Goal: Task Accomplishment & Management: Manage account settings

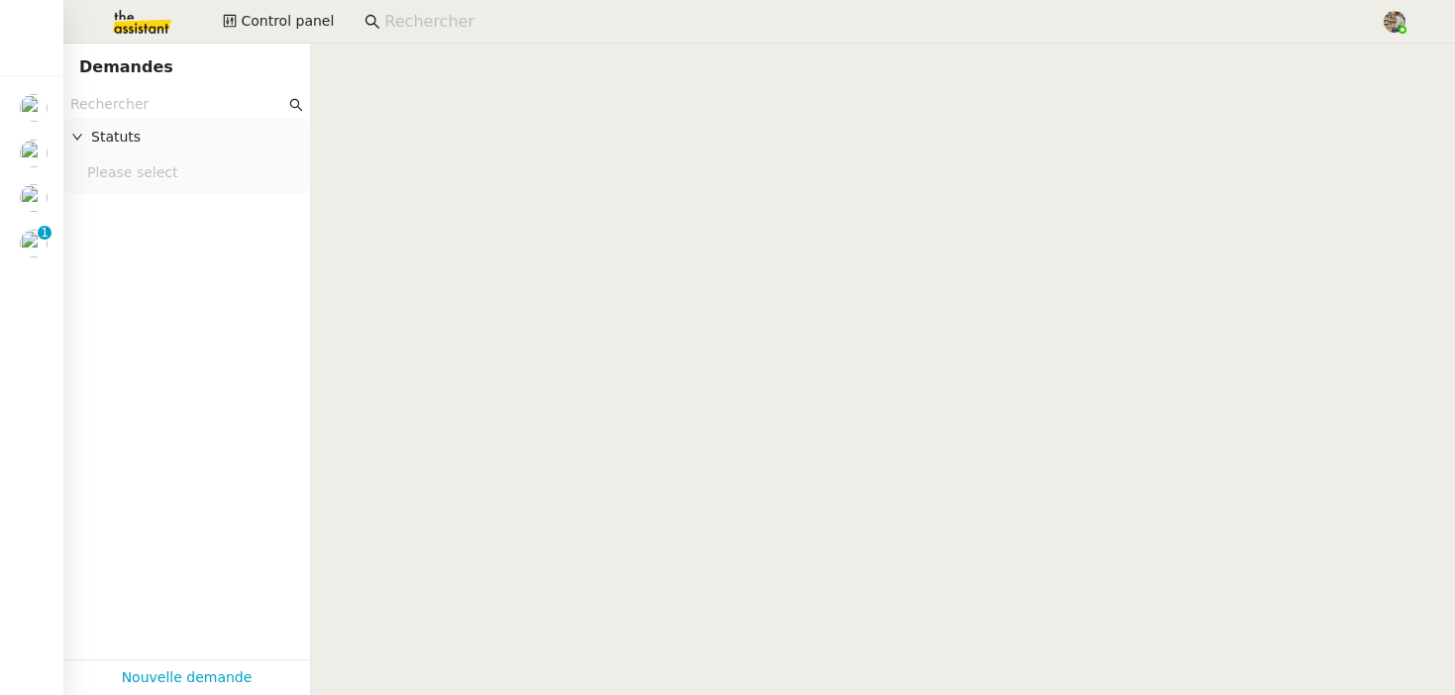
click at [403, 22] on input at bounding box center [872, 22] width 977 height 27
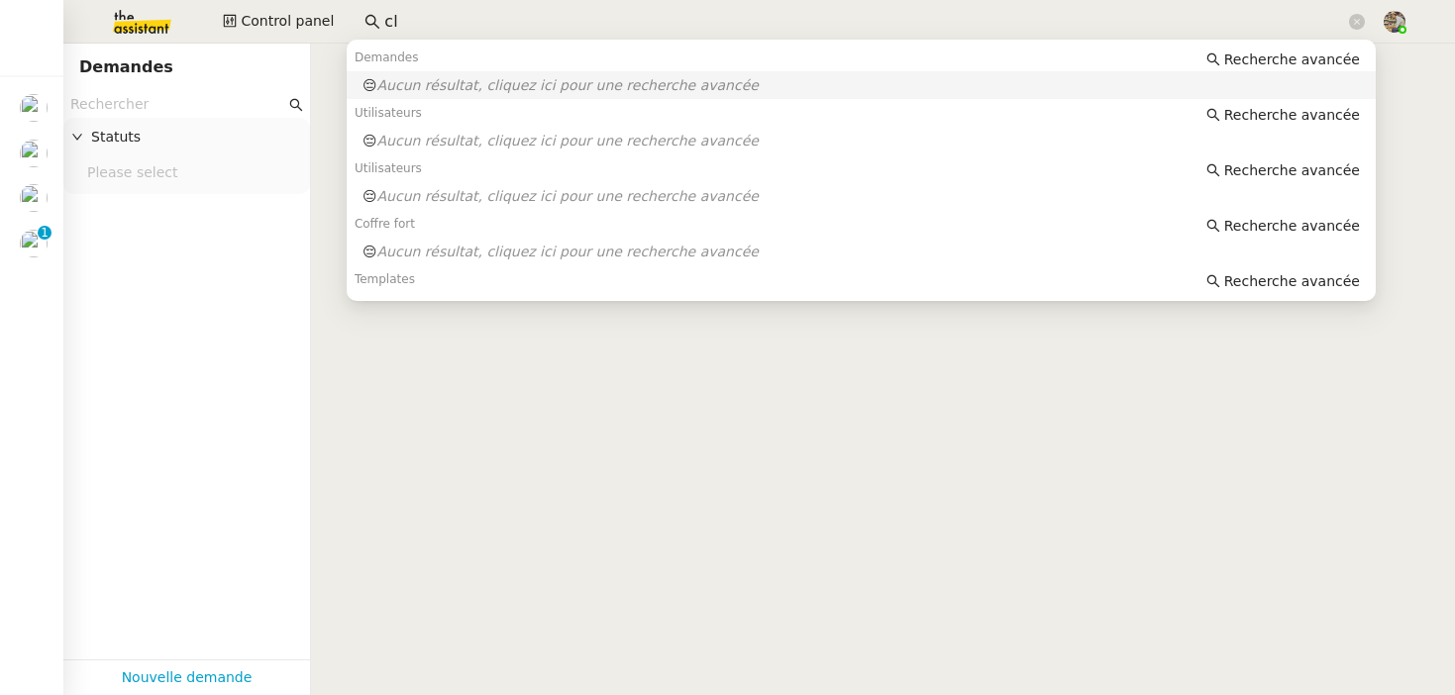
type input "c"
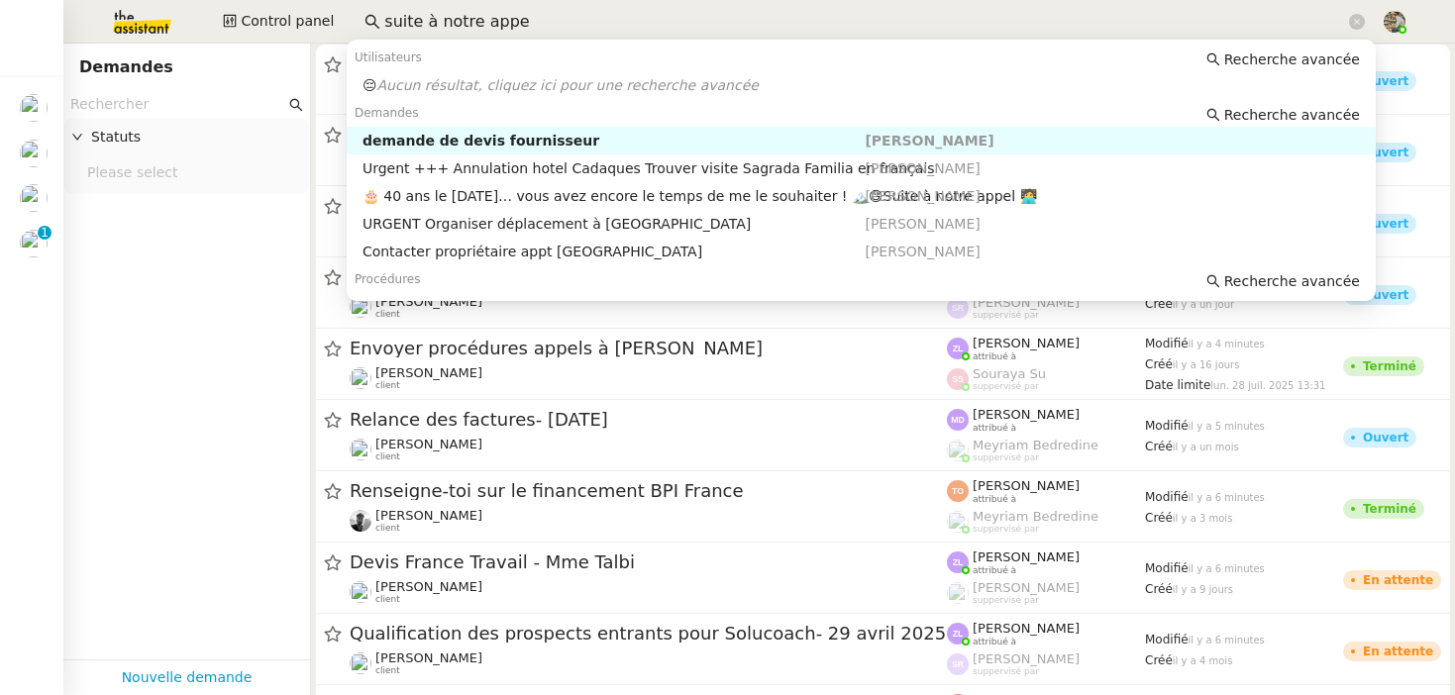
type input "suite à notre appel"
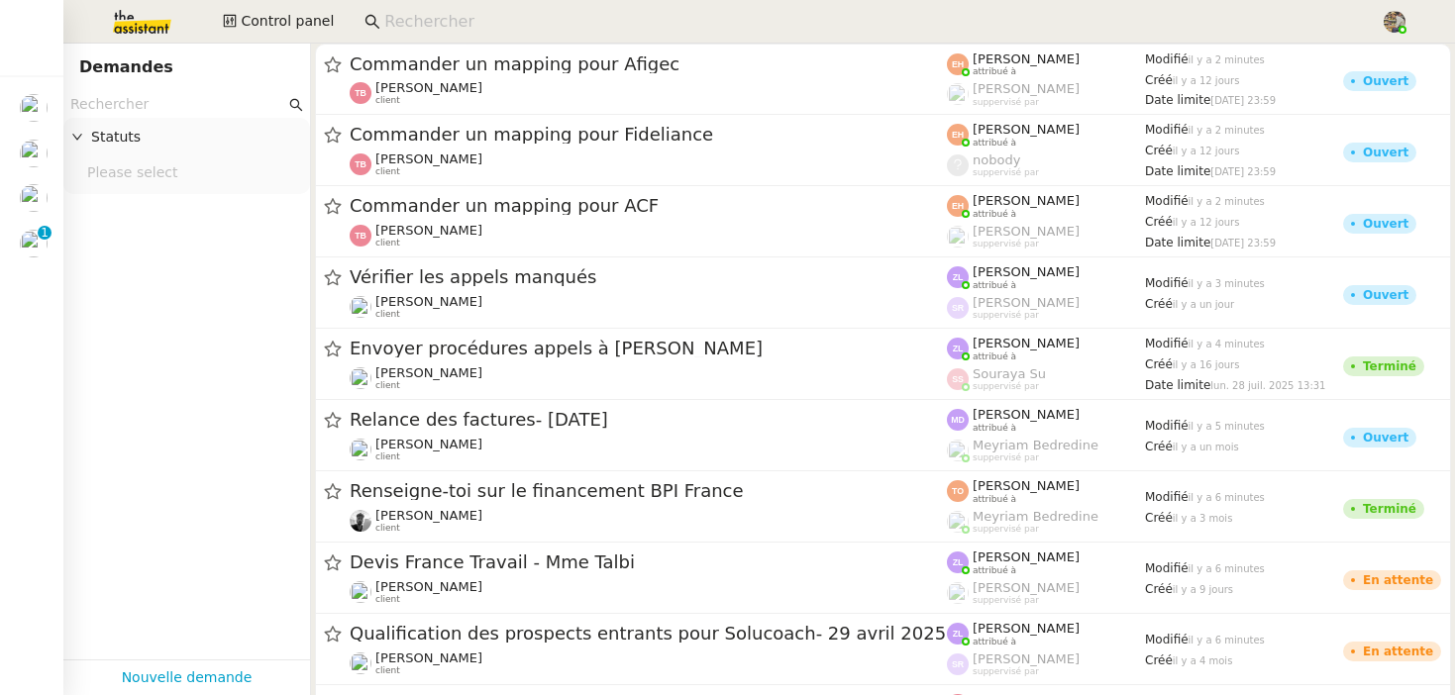
click at [218, 105] on input "text" at bounding box center [177, 104] width 215 height 23
paste input "suite à notre appel"
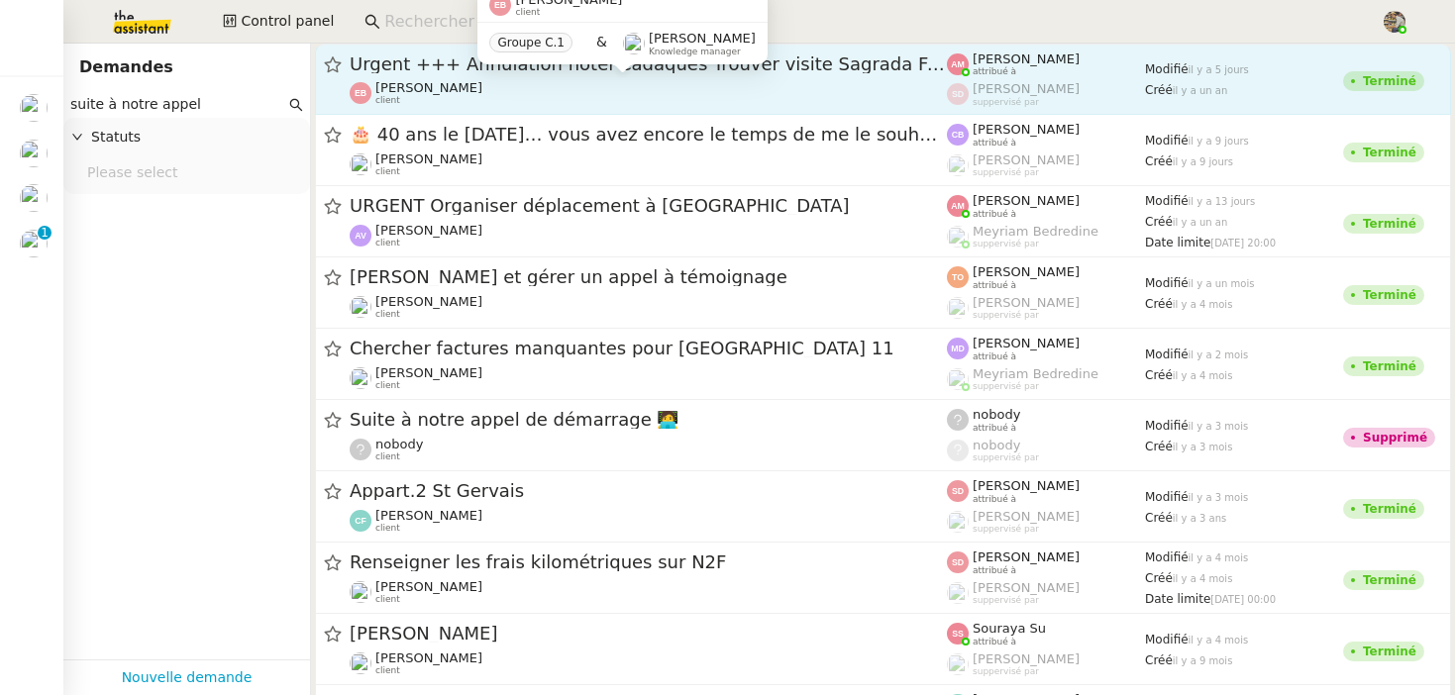
click at [435, 105] on div "Emilie Bornancin client" at bounding box center [428, 93] width 107 height 26
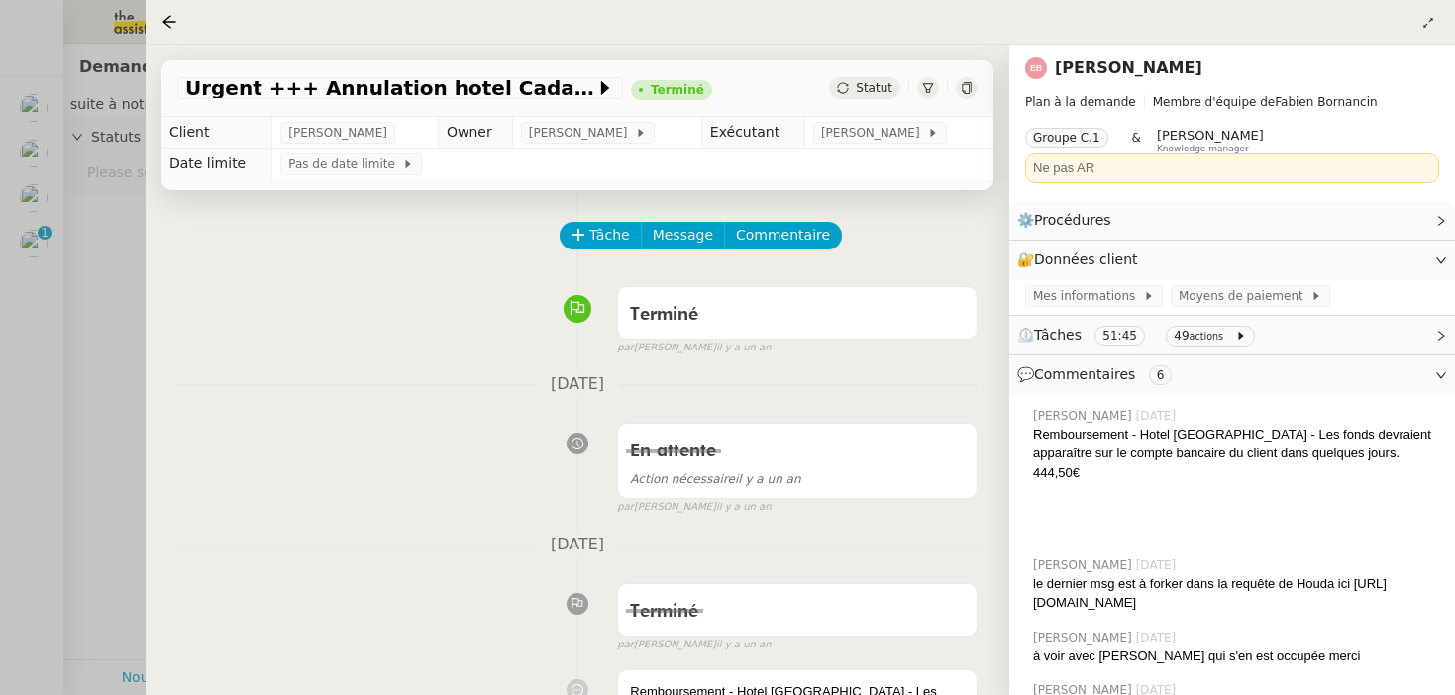
click at [81, 231] on div at bounding box center [727, 347] width 1455 height 695
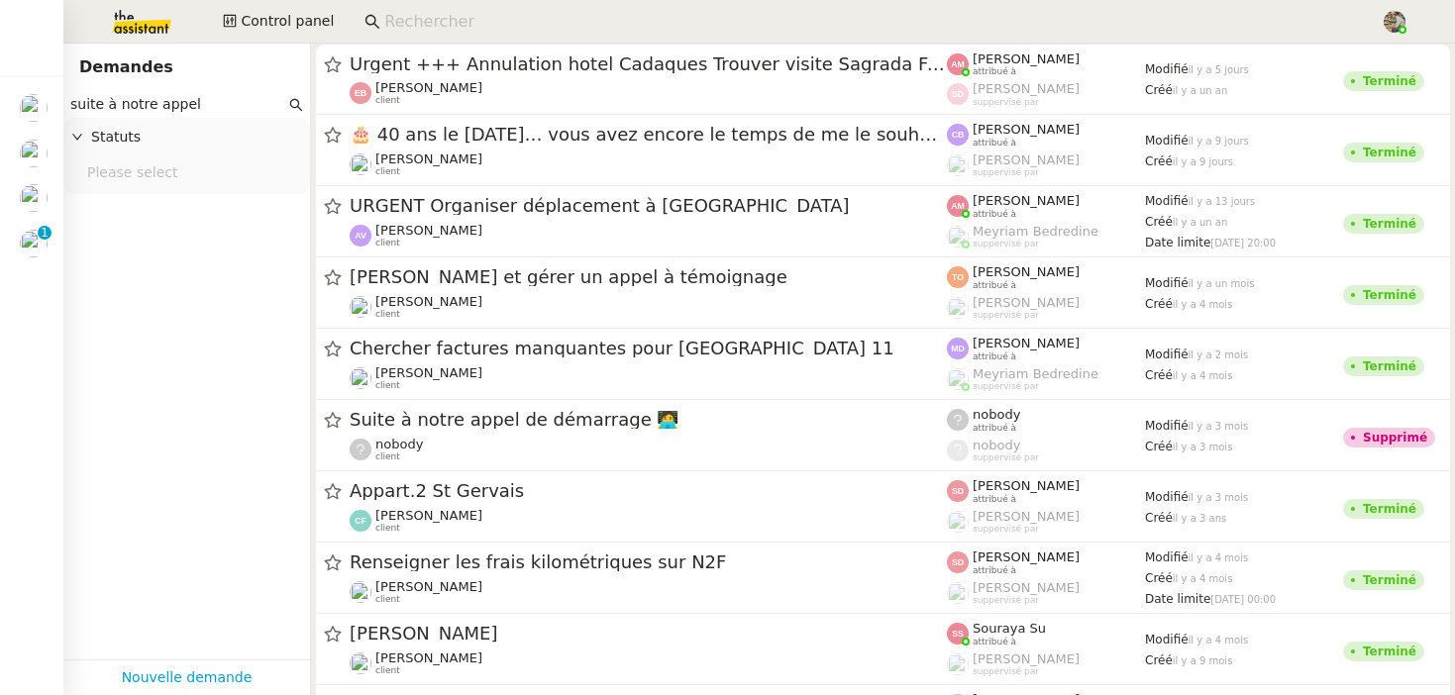
click at [112, 82] on div "Demandes" at bounding box center [186, 68] width 215 height 32
click at [112, 99] on input "suite à notre appel" at bounding box center [177, 104] width 215 height 23
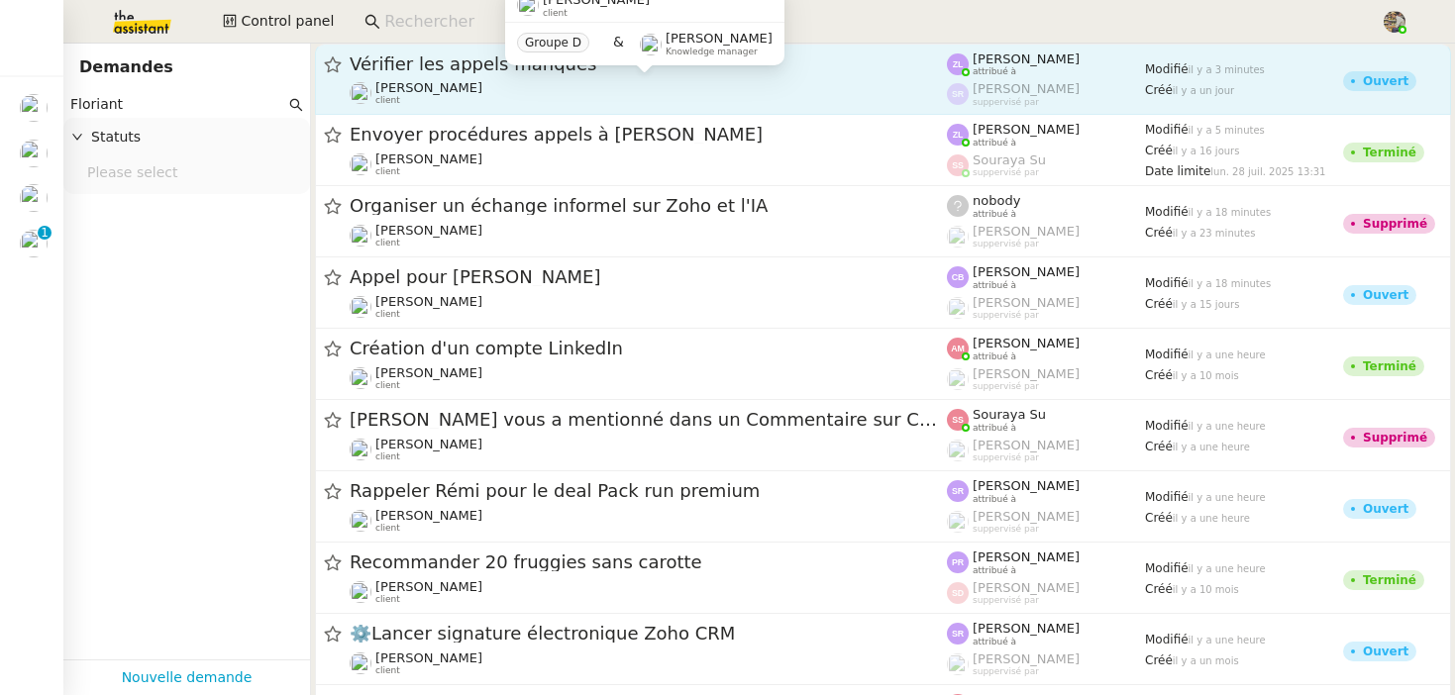
type input "Floriant"
click at [551, 100] on div "Florian Parant client" at bounding box center [648, 93] width 597 height 26
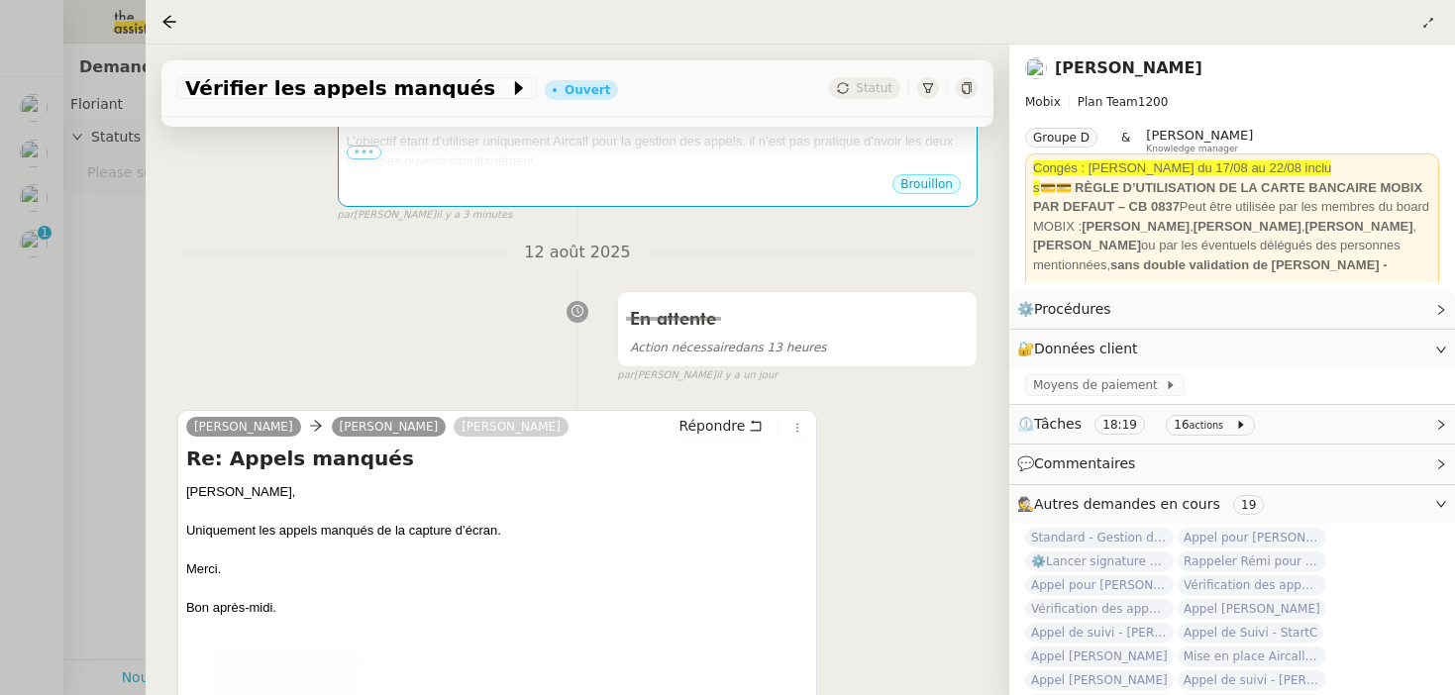
scroll to position [1015, 0]
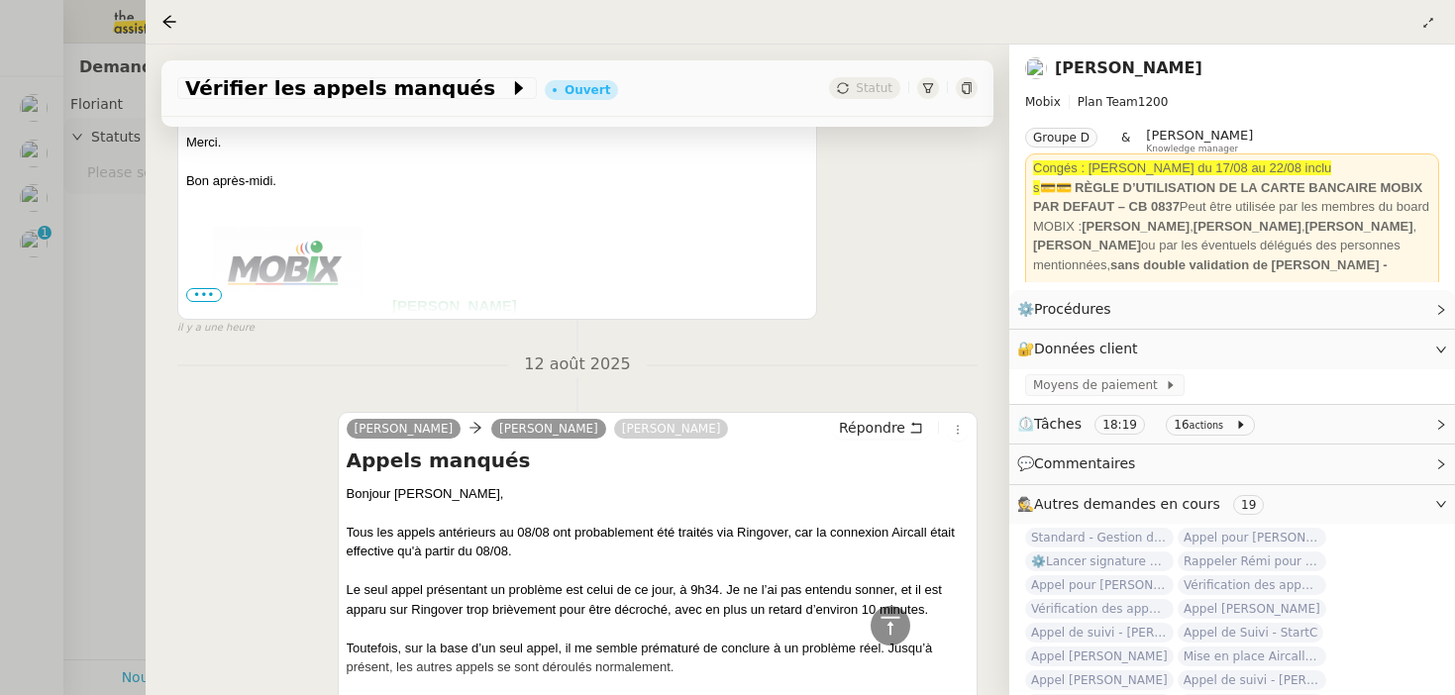
click at [169, 433] on div "Tâche Message Commentaire Veuillez patienter une erreur s'est produite 👌👌👌 mess…" at bounding box center [578, 603] width 864 height 2856
click at [108, 448] on div at bounding box center [727, 347] width 1455 height 695
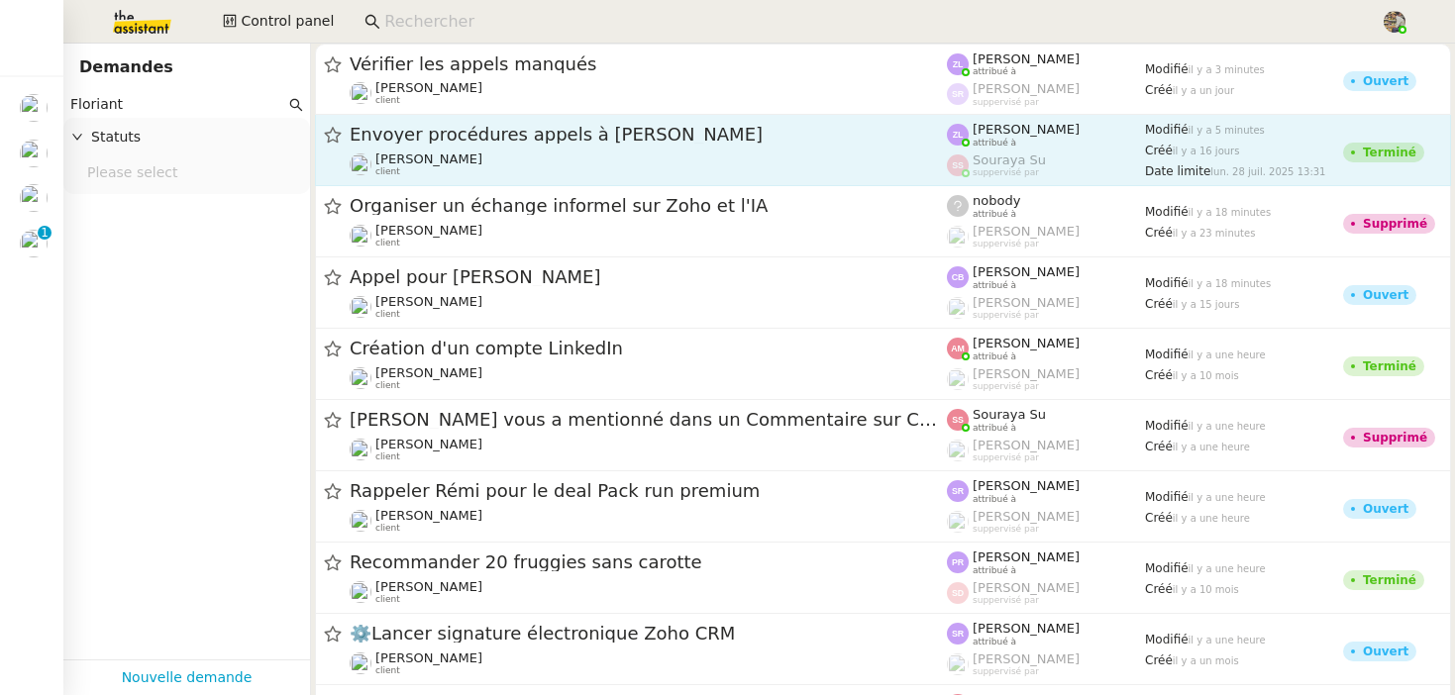
click at [522, 162] on div "Florian Parant client" at bounding box center [648, 165] width 597 height 26
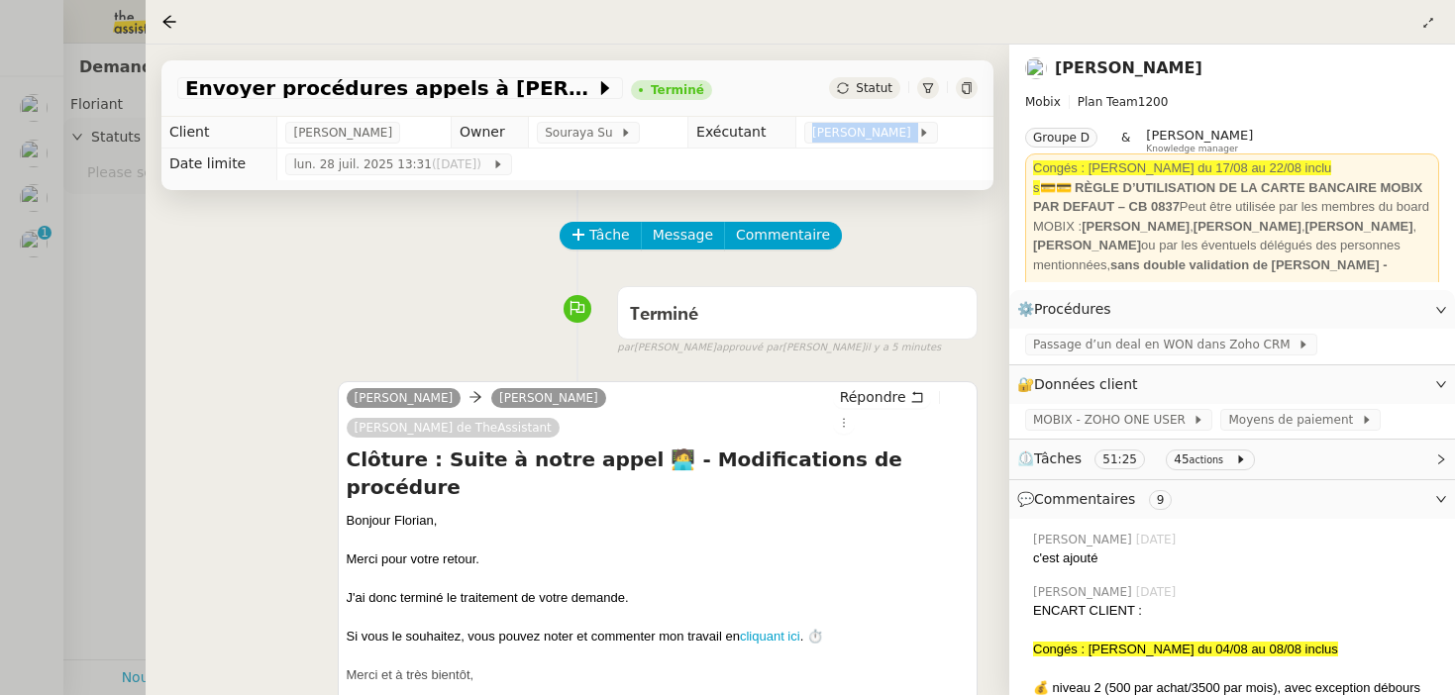
drag, startPoint x: 795, startPoint y: 128, endPoint x: 934, endPoint y: 128, distance: 138.7
click at [934, 128] on td "Zoé Lachambre" at bounding box center [894, 133] width 197 height 32
copy span "Zoé Lachambre"
click at [1426, 28] on icon at bounding box center [1428, 23] width 12 height 12
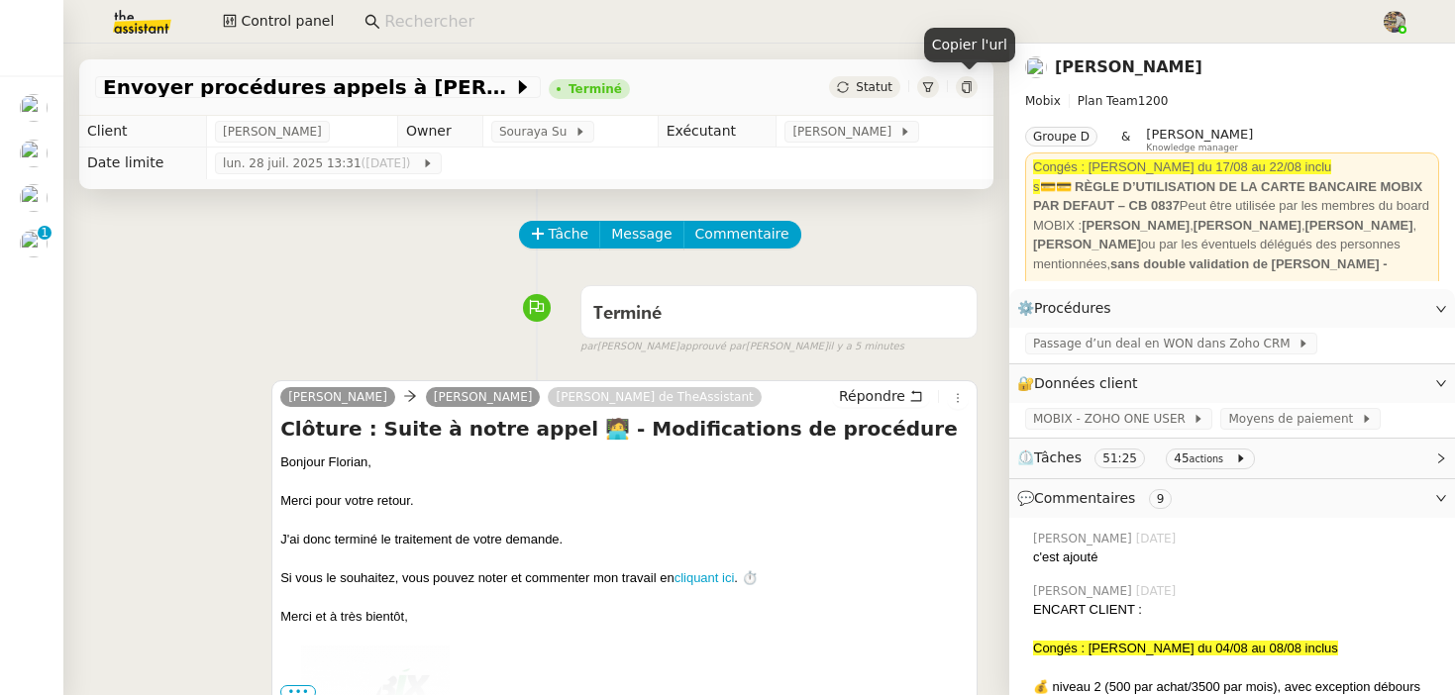
click at [970, 91] on icon at bounding box center [966, 87] width 9 height 12
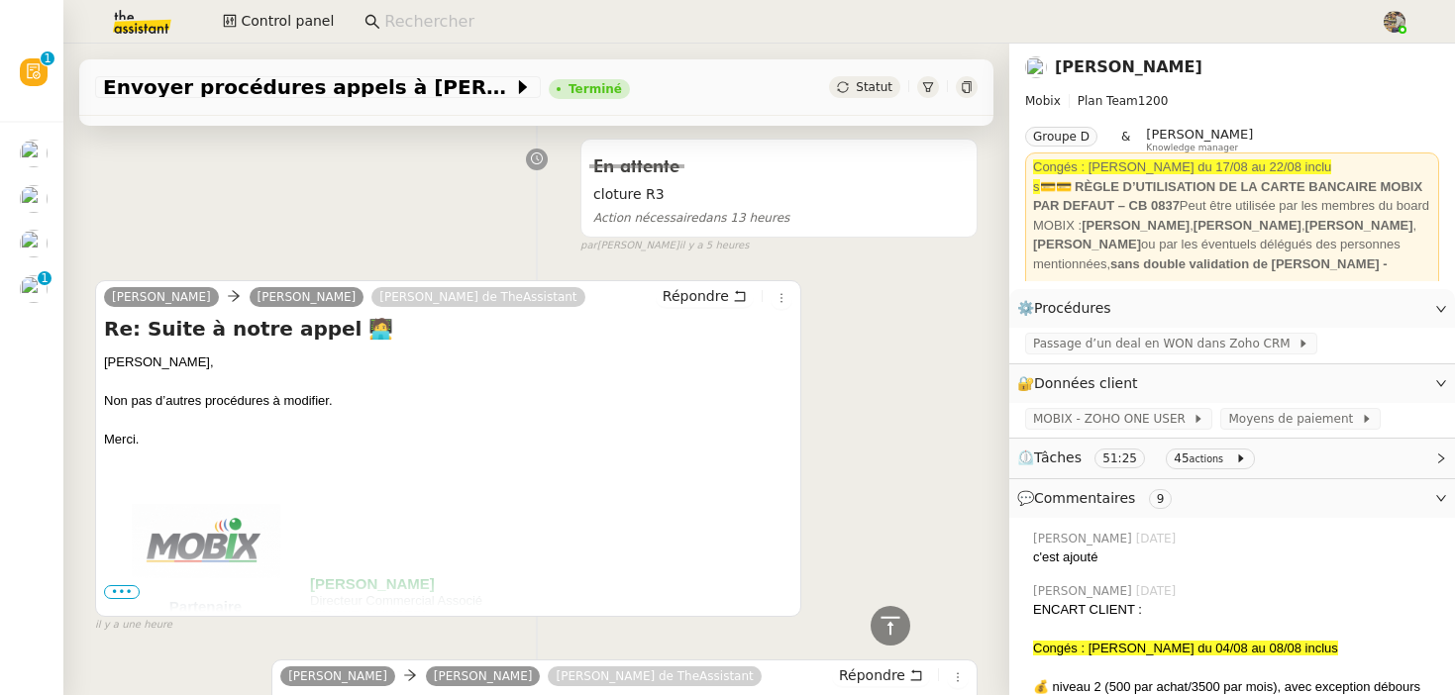
scroll to position [708, 0]
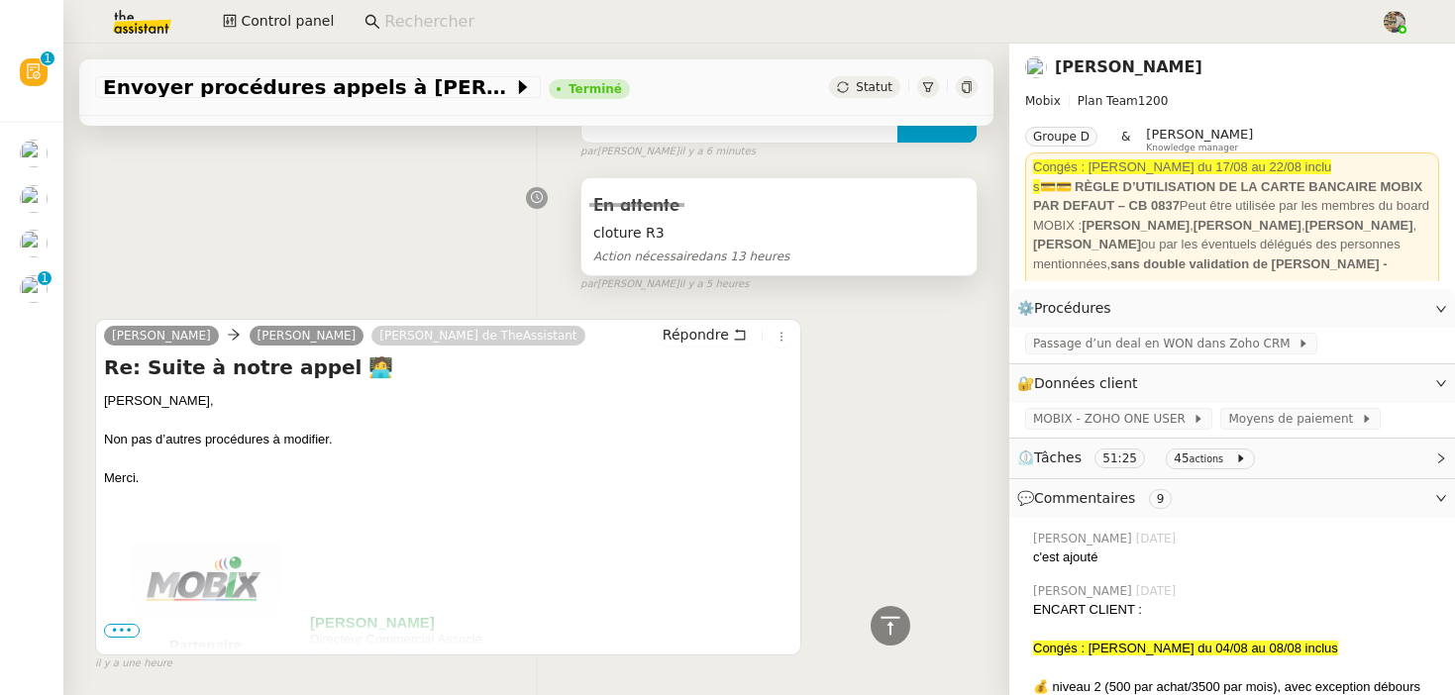
click at [653, 218] on div "En attente" at bounding box center [778, 206] width 371 height 32
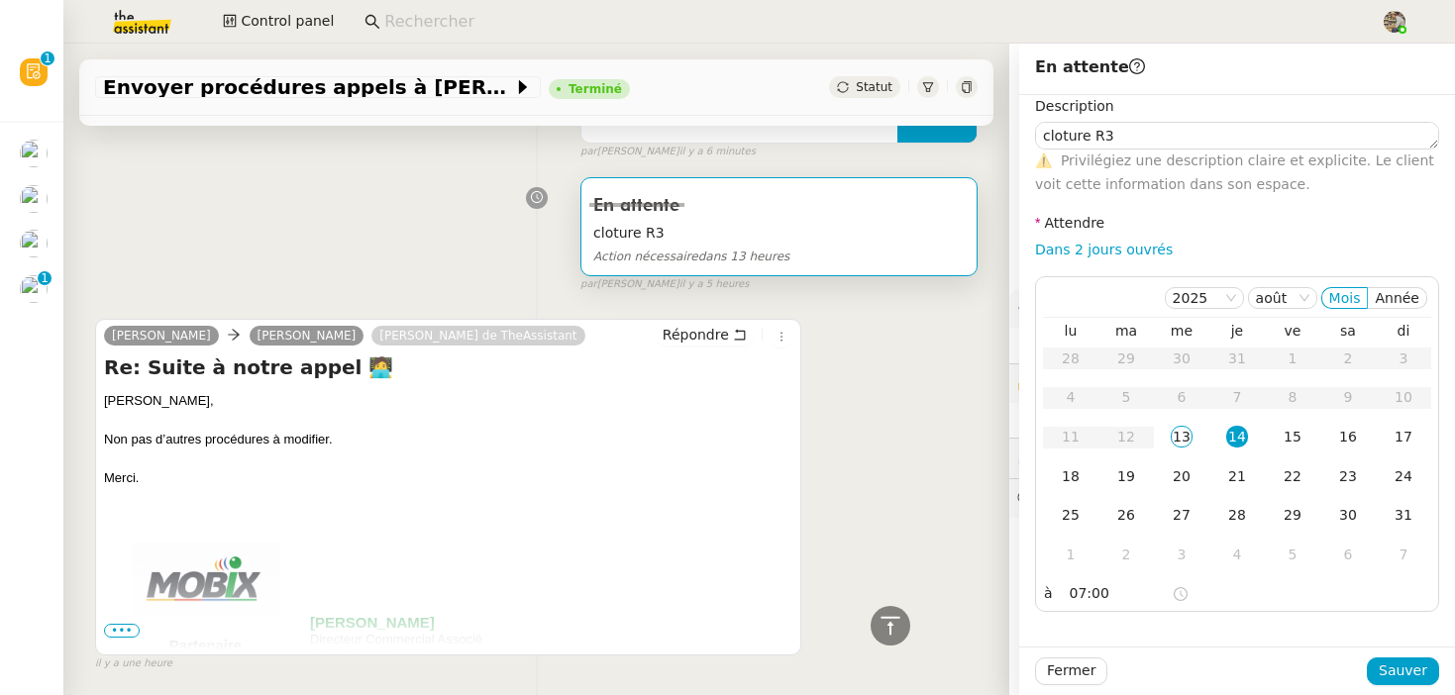
click at [969, 463] on div "Florian Parant Alex Mobix Marie RIVOIRA de TheAssistant Répondre Re: Suite à no…" at bounding box center [536, 486] width 883 height 371
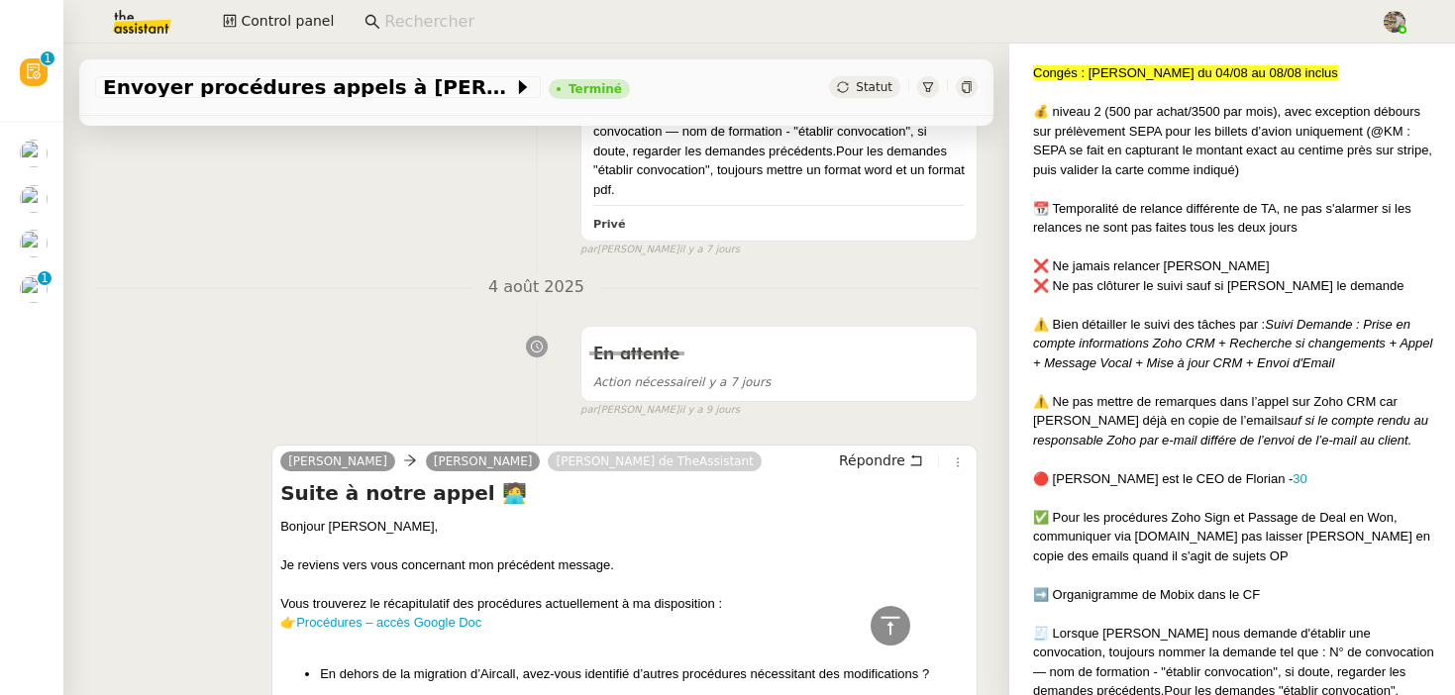
scroll to position [4319, 0]
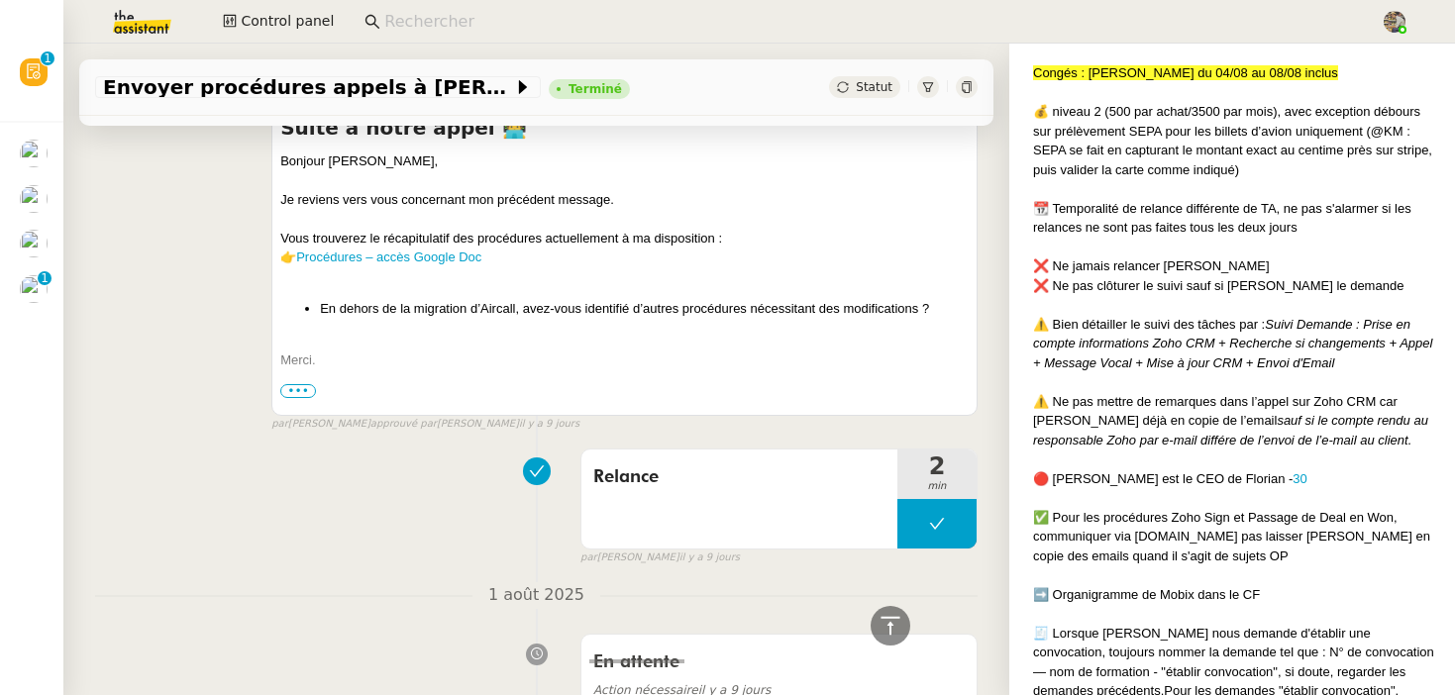
click at [451, 24] on input at bounding box center [872, 22] width 977 height 27
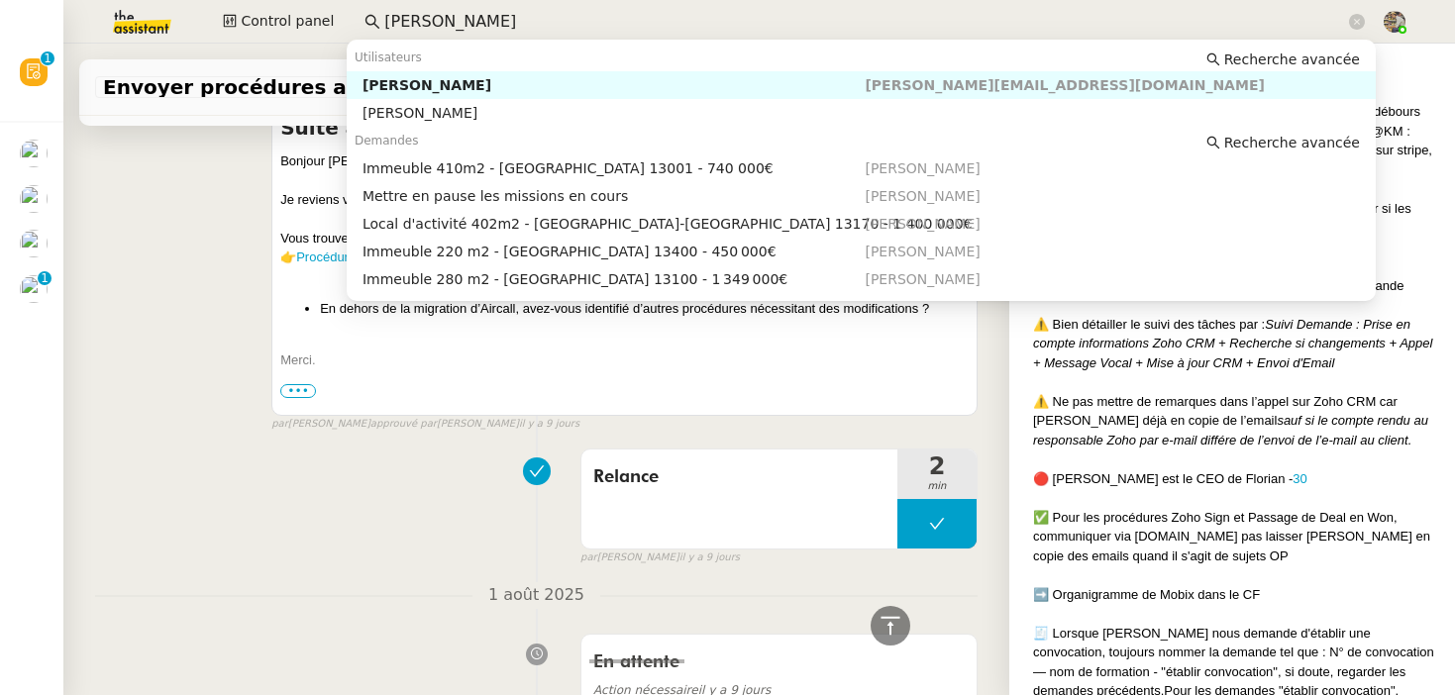
click at [437, 86] on div "Kevin AUBERT" at bounding box center [614, 85] width 503 height 18
type input "kevin aube"
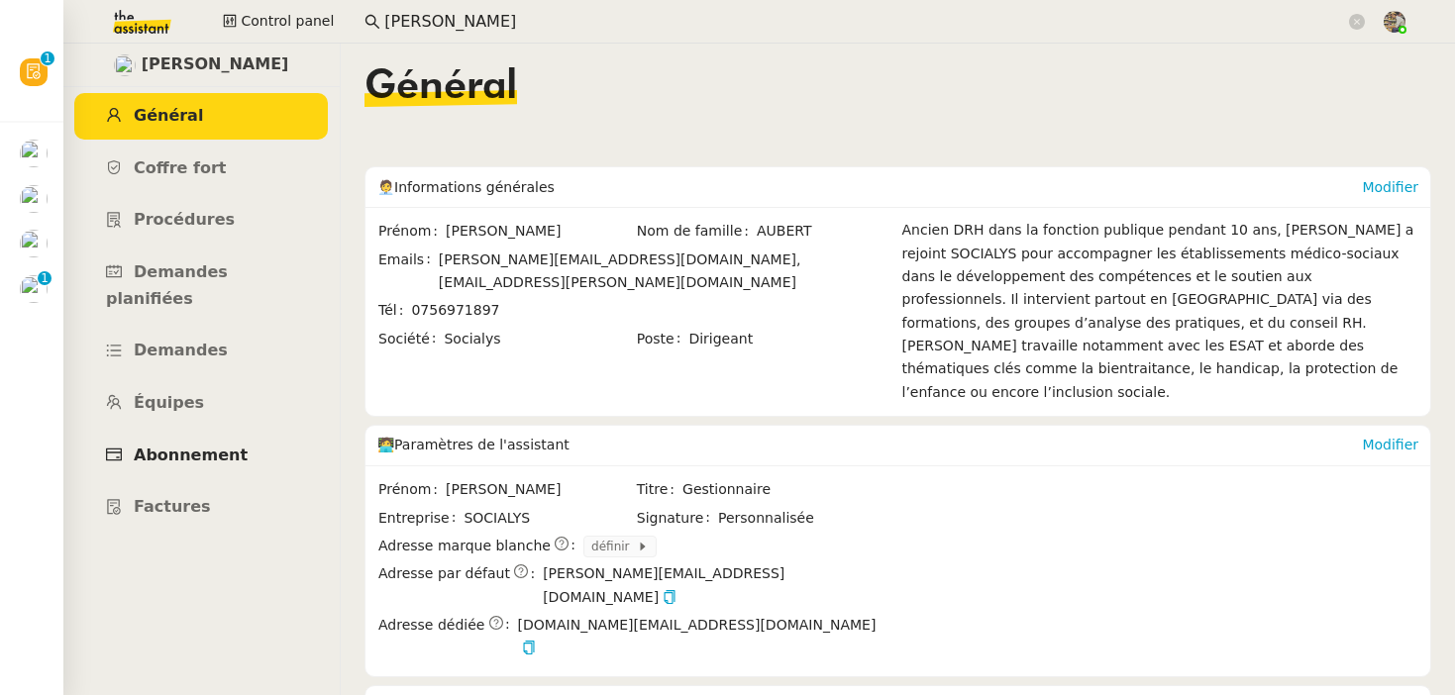
click at [173, 445] on link "Abonnement" at bounding box center [201, 456] width 254 height 47
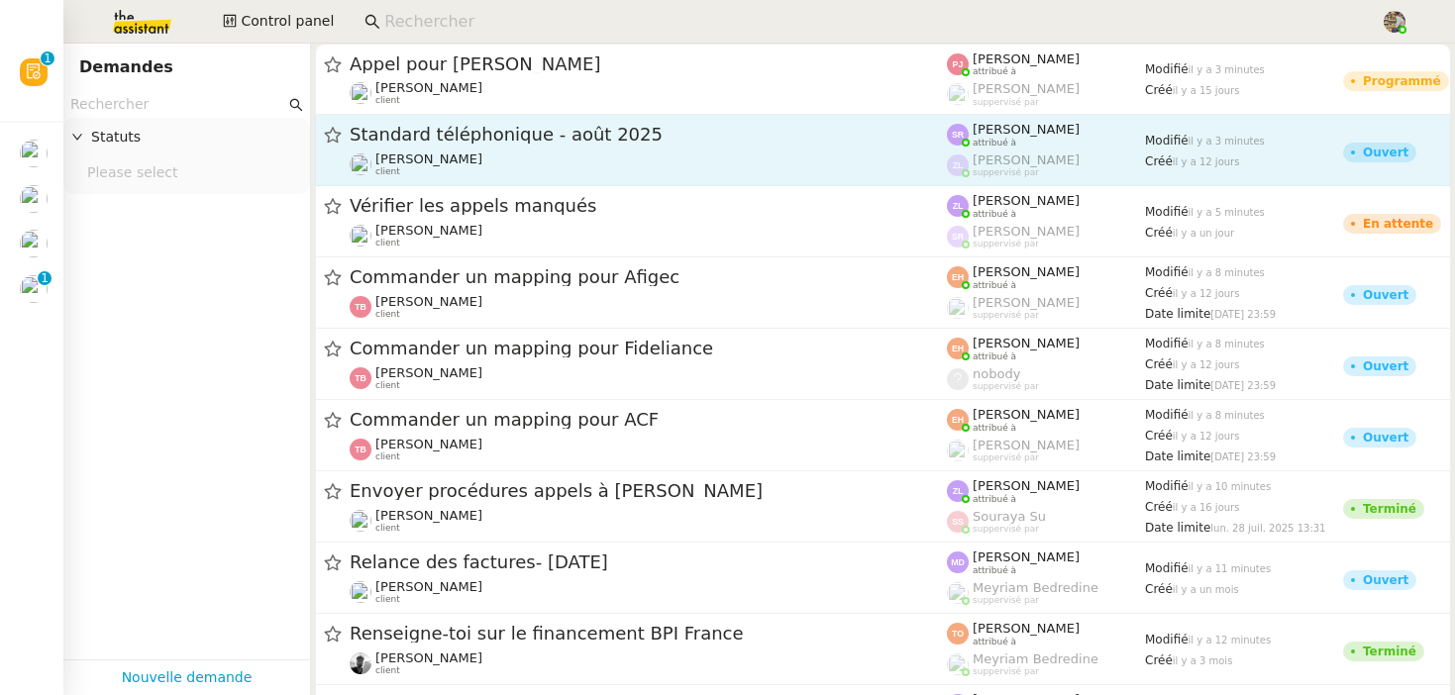
click at [482, 168] on div "[PERSON_NAME] client" at bounding box center [428, 165] width 107 height 26
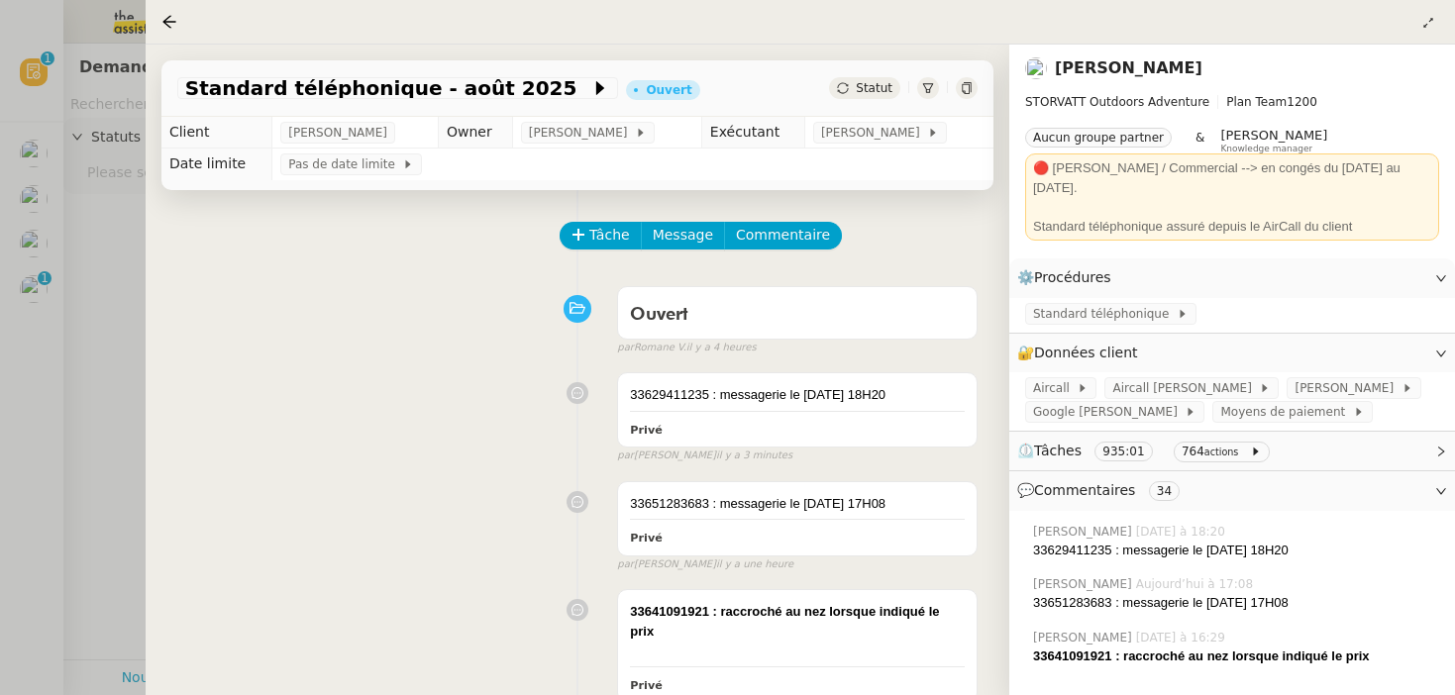
click at [21, 204] on div at bounding box center [727, 347] width 1455 height 695
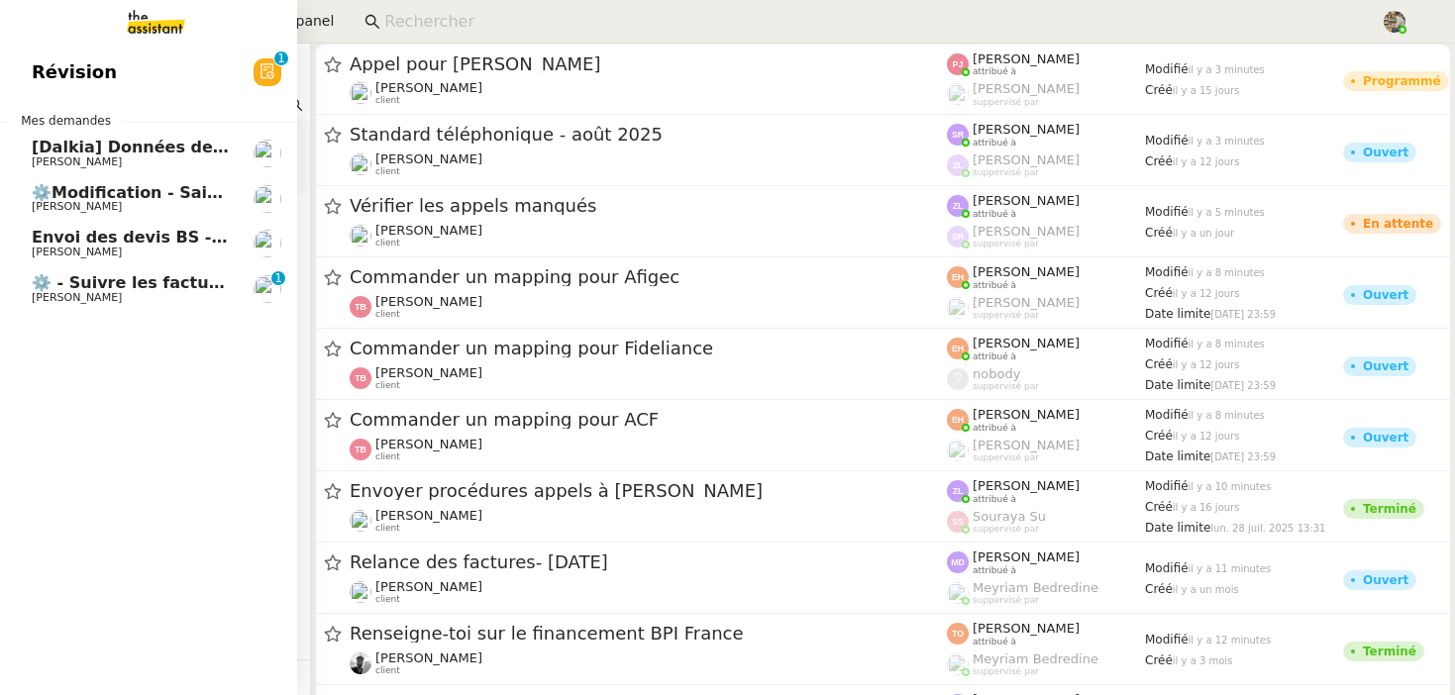
click at [44, 197] on span "⚙️Modification - Saisie et suivi des devis sur [DATE] (temporaire)" at bounding box center [322, 192] width 581 height 19
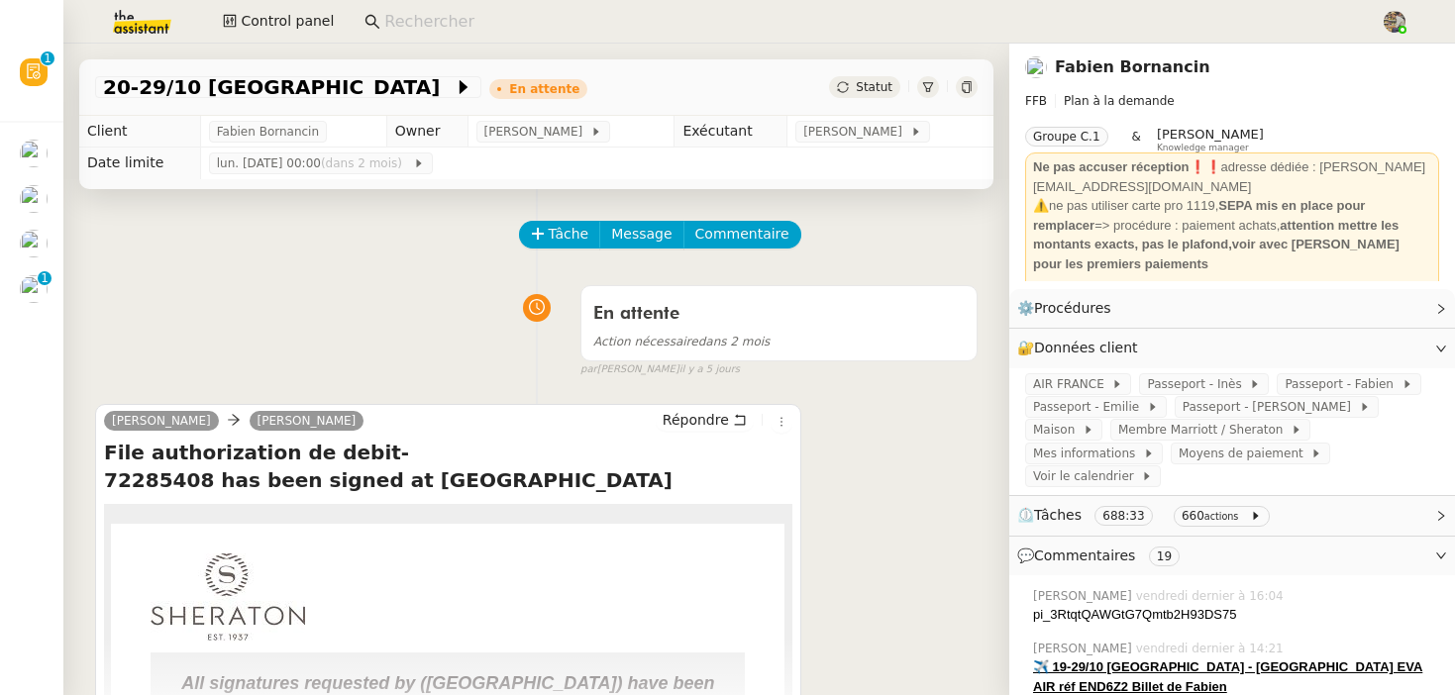
click at [547, 249] on div "Tâche Message Commentaire" at bounding box center [750, 245] width 458 height 48
click at [567, 235] on span "Tâche" at bounding box center [569, 234] width 41 height 23
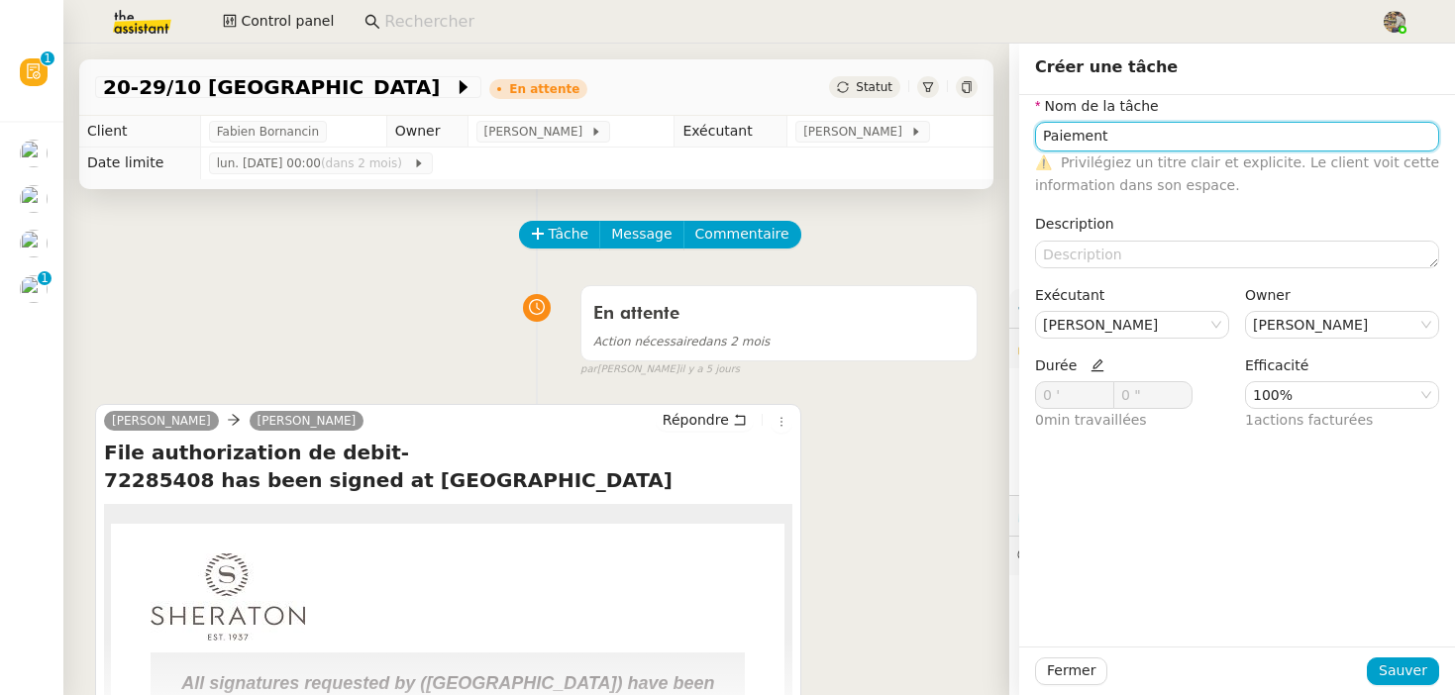
type input "Paiement"
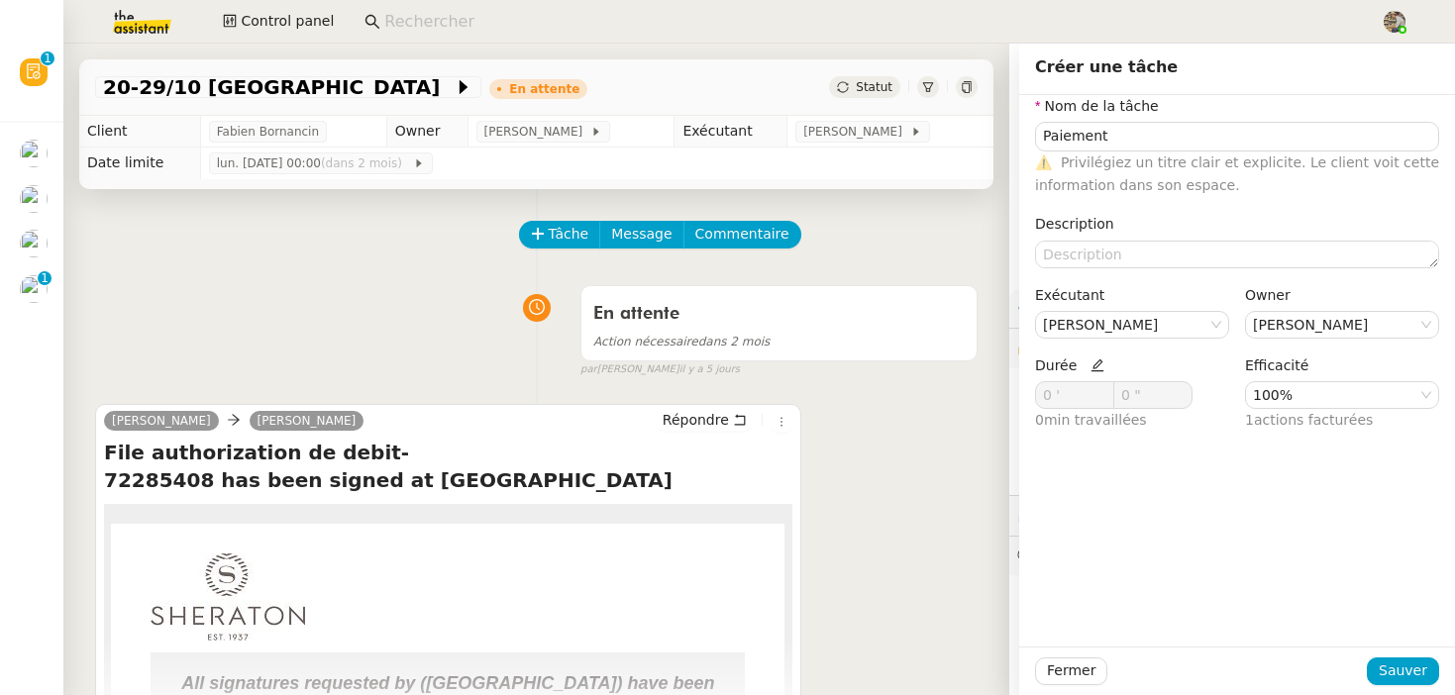
click at [1095, 367] on icon at bounding box center [1098, 366] width 14 height 14
drag, startPoint x: 1052, startPoint y: 395, endPoint x: 975, endPoint y: 391, distance: 77.4
click at [978, 393] on app-ticket "20-29/10 Taiwan En attente Statut Client Fabien Bornancin Owner Frédérique Albe…" at bounding box center [759, 370] width 1392 height 652
type input "1"
type input "24 '"
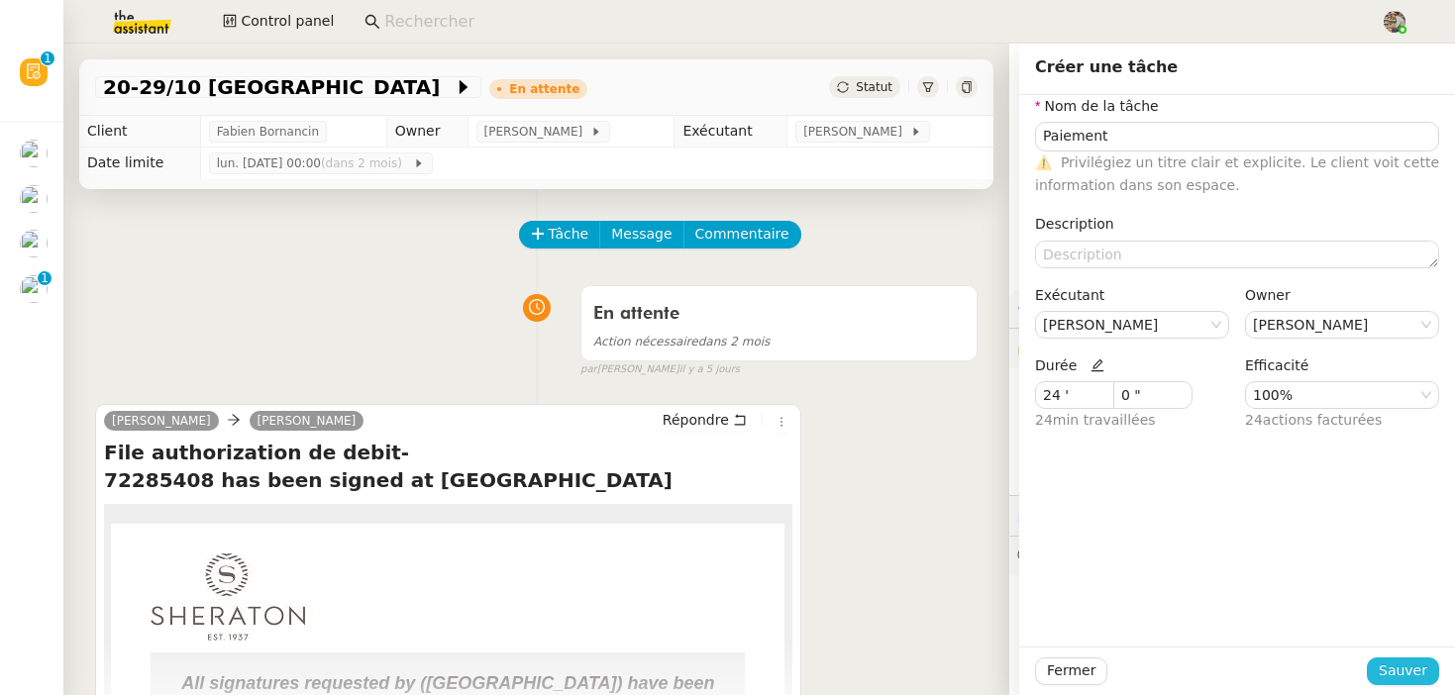
click at [1412, 672] on span "Sauver" at bounding box center [1403, 671] width 49 height 23
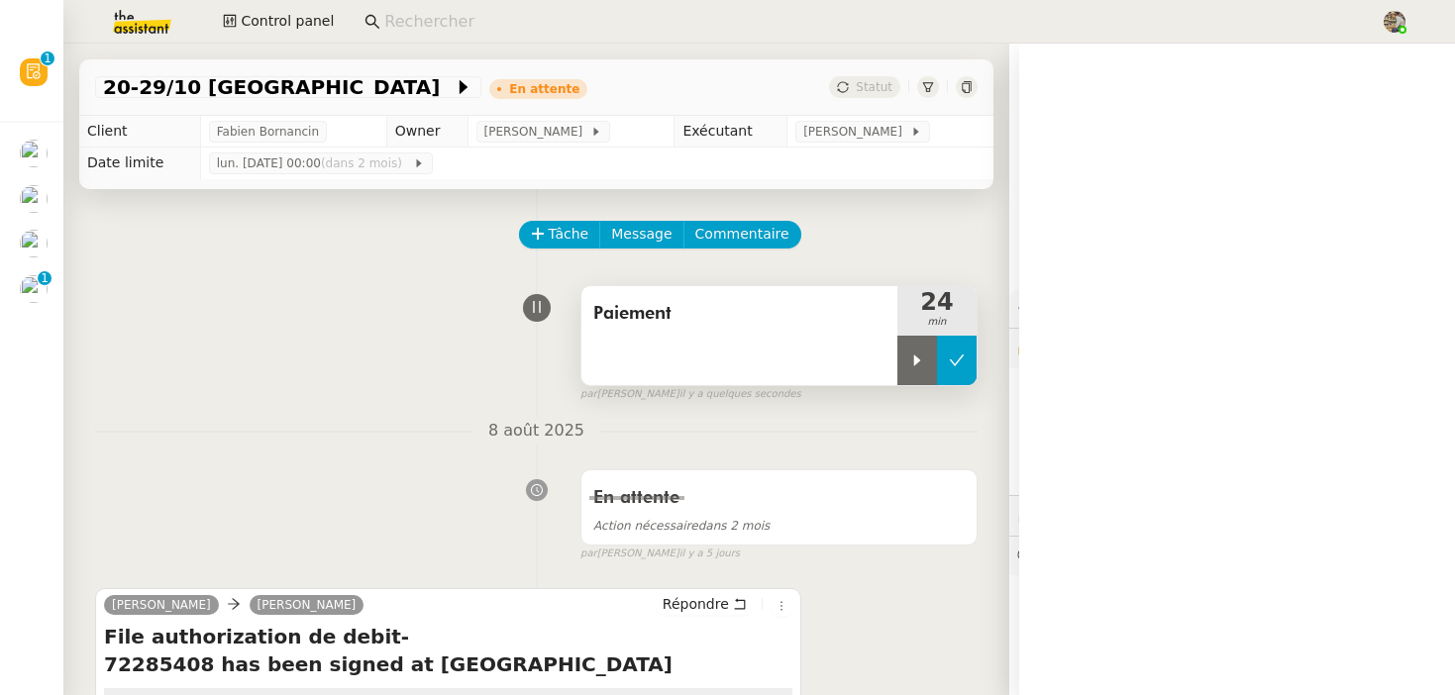
click at [972, 376] on button at bounding box center [957, 361] width 40 height 50
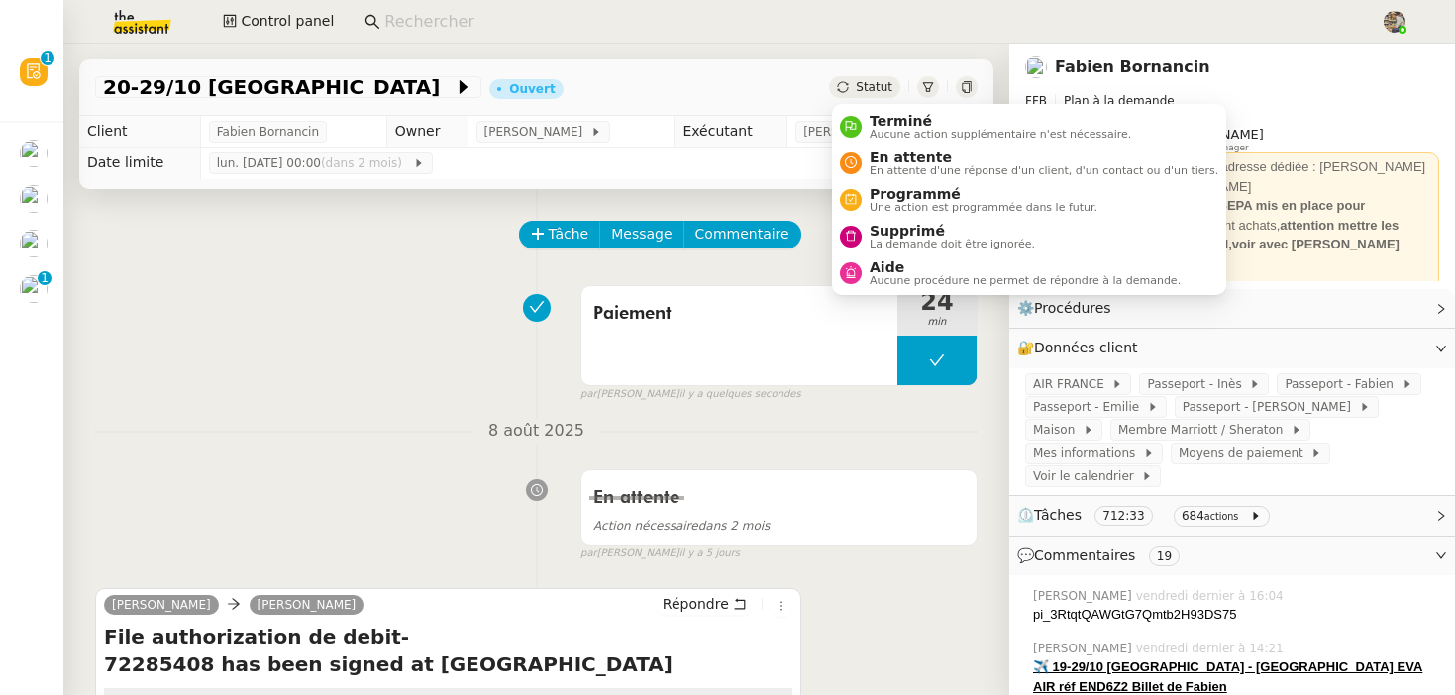
click at [841, 87] on icon at bounding box center [843, 87] width 12 height 12
click at [879, 169] on span "En attente d'une réponse d'un client, d'un contact ou d'un tiers." at bounding box center [1044, 170] width 349 height 11
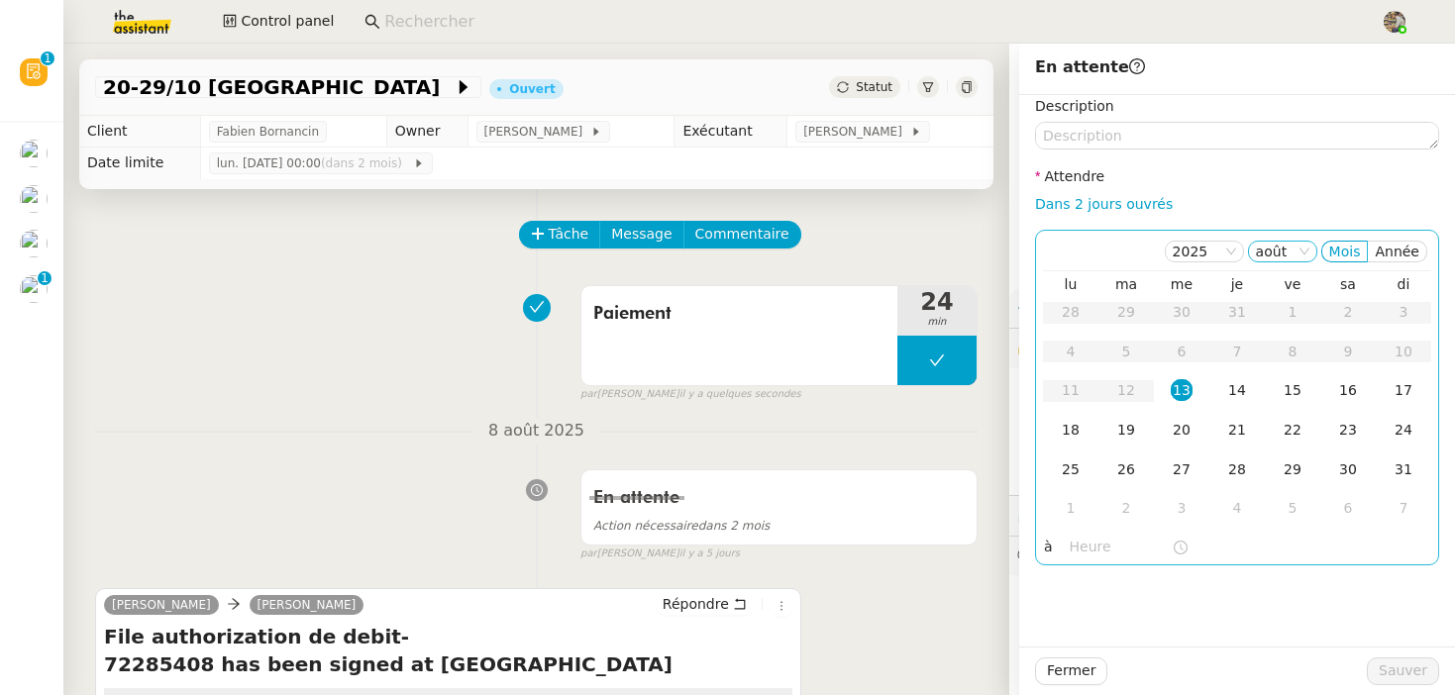
click at [1292, 251] on nz-select-item "août" at bounding box center [1282, 252] width 53 height 20
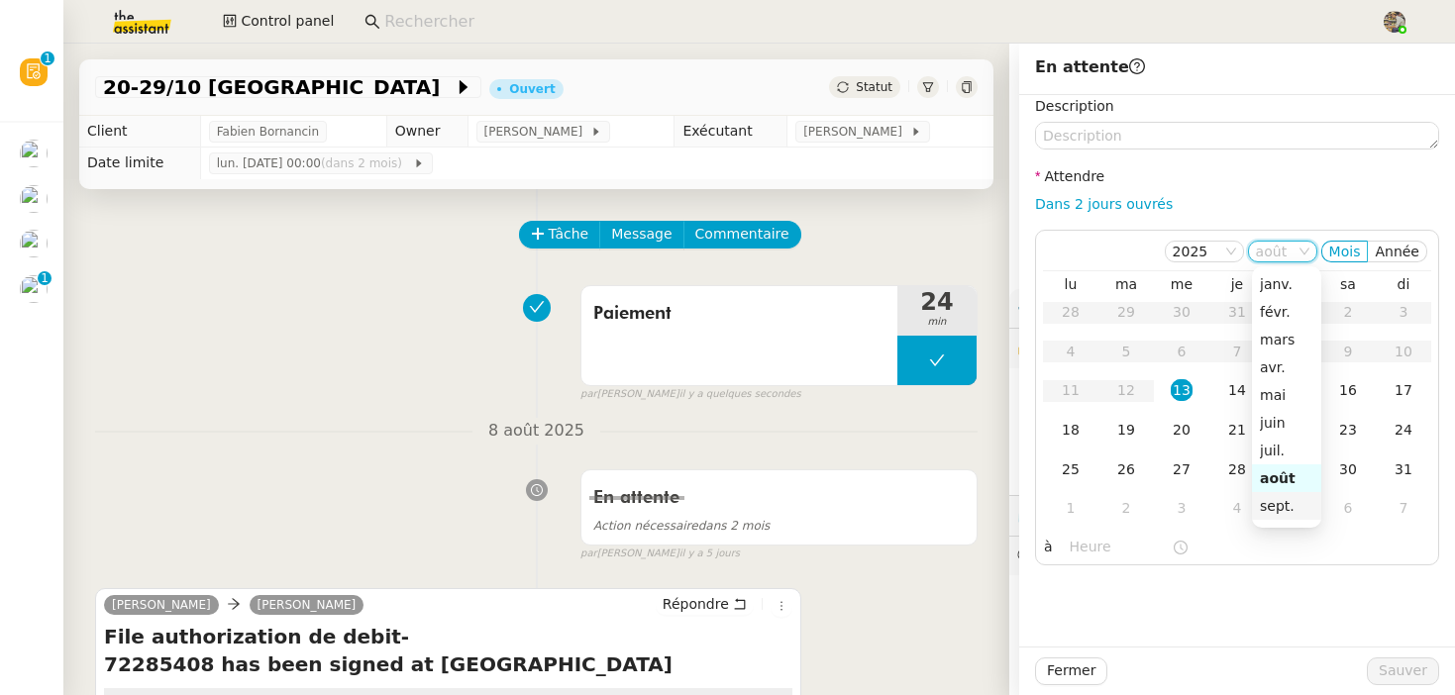
scroll to position [36, 0]
click at [1282, 492] on div "oct." at bounding box center [1286, 498] width 53 height 18
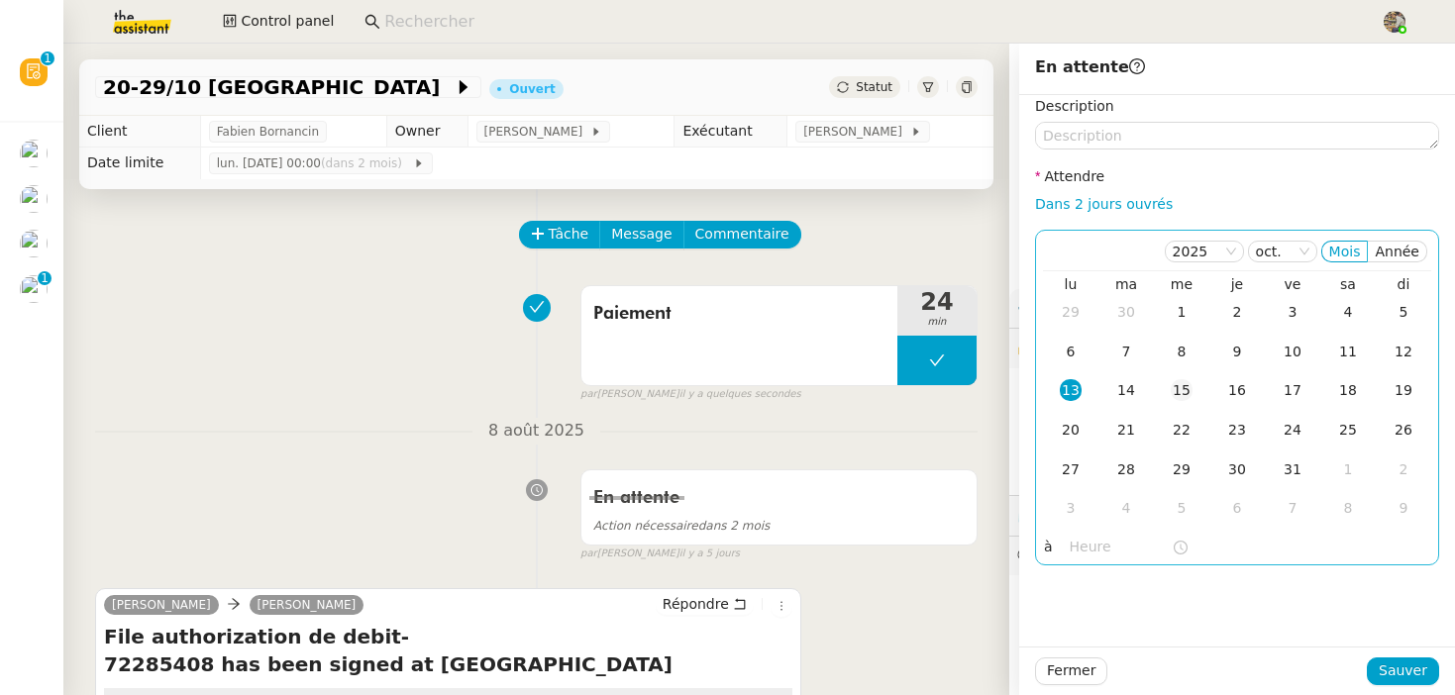
click at [1183, 395] on div "15" at bounding box center [1182, 390] width 22 height 22
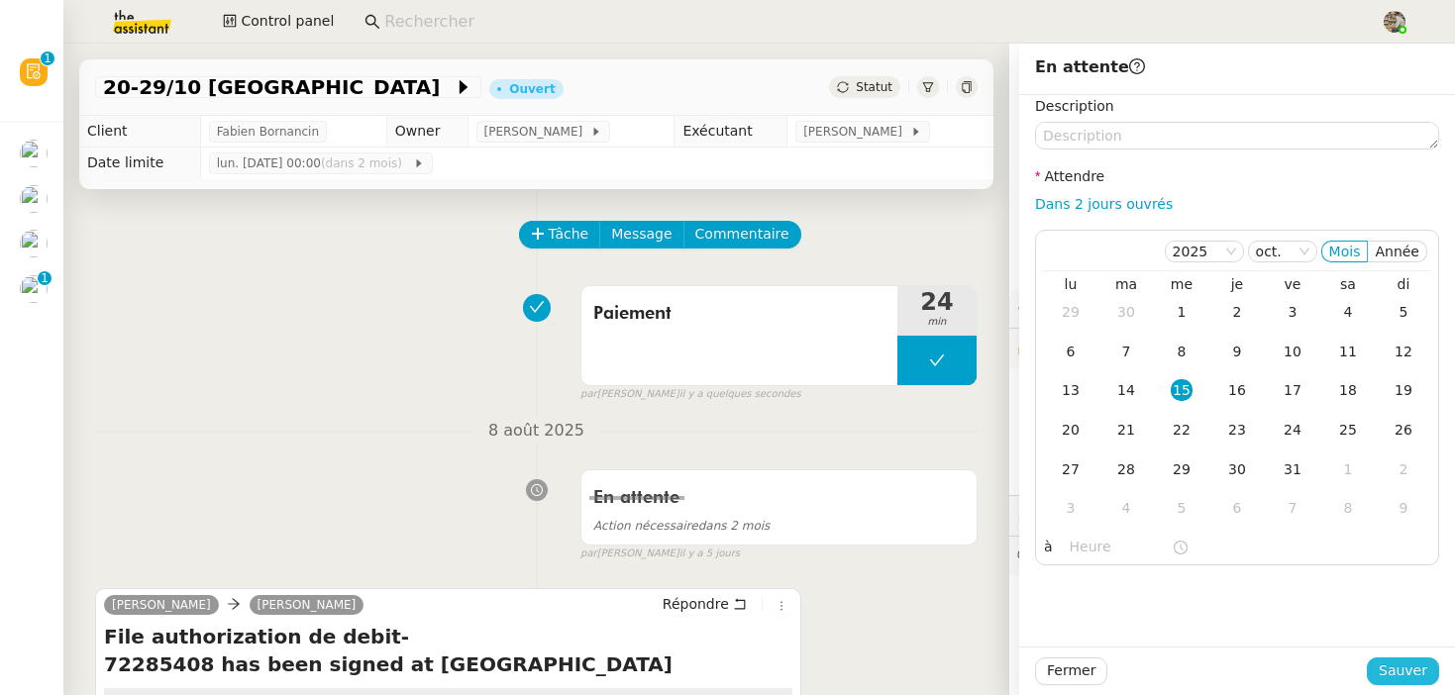
click at [1406, 662] on span "Sauver" at bounding box center [1403, 671] width 49 height 23
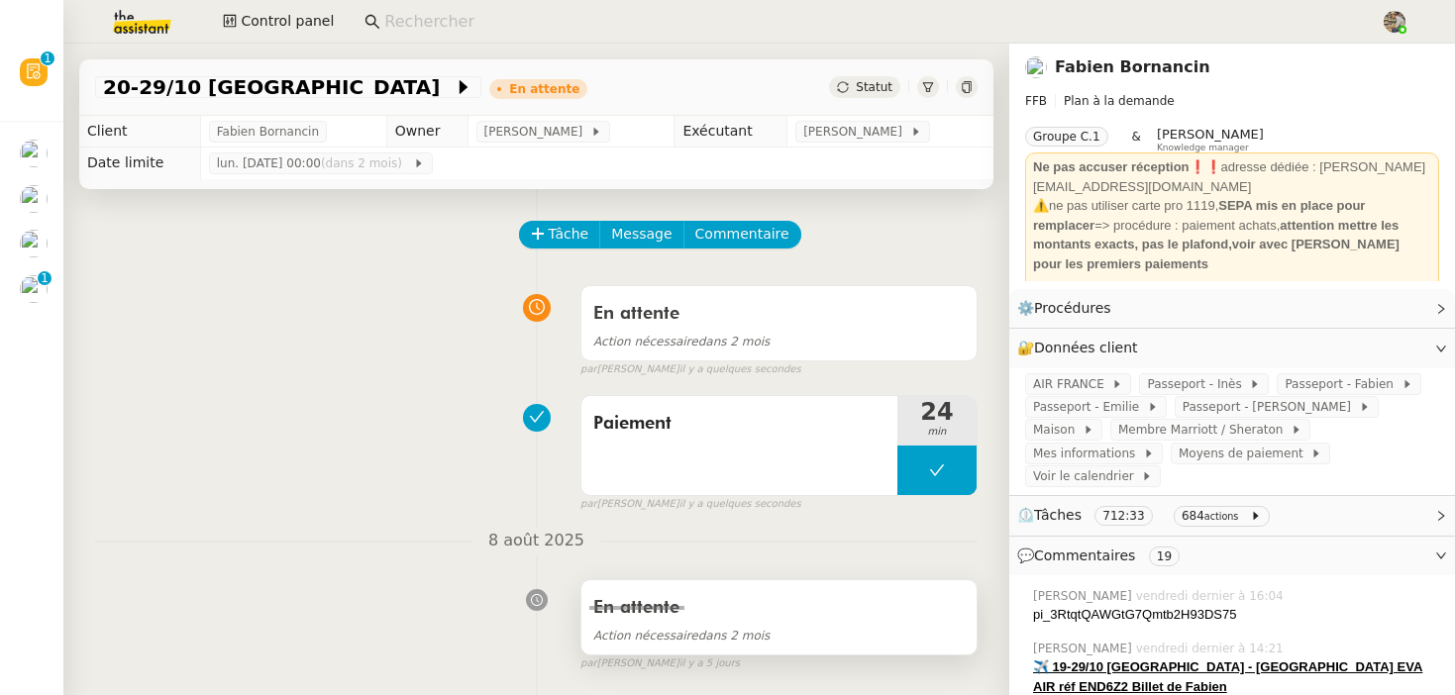
click at [822, 609] on div "En attente" at bounding box center [778, 608] width 371 height 32
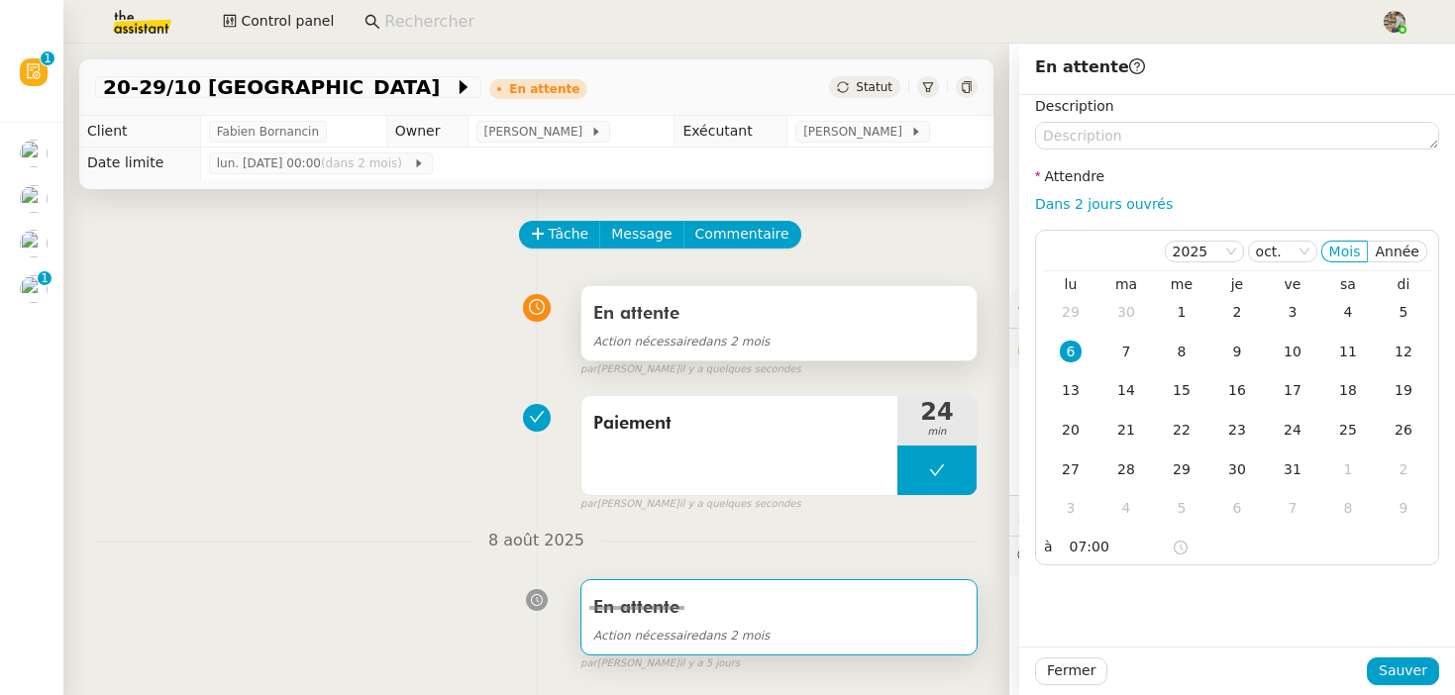
click at [758, 304] on div "En attente" at bounding box center [778, 314] width 371 height 32
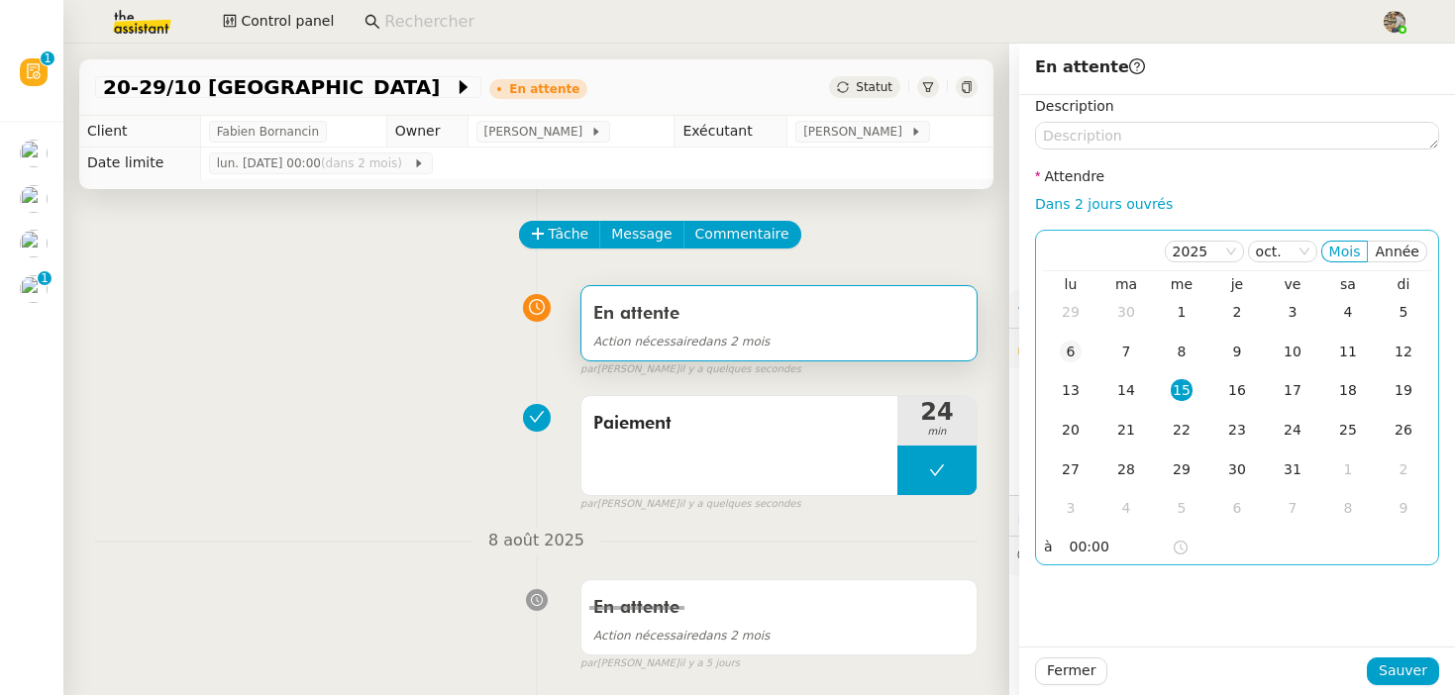
click at [1071, 350] on div "6" at bounding box center [1071, 352] width 22 height 22
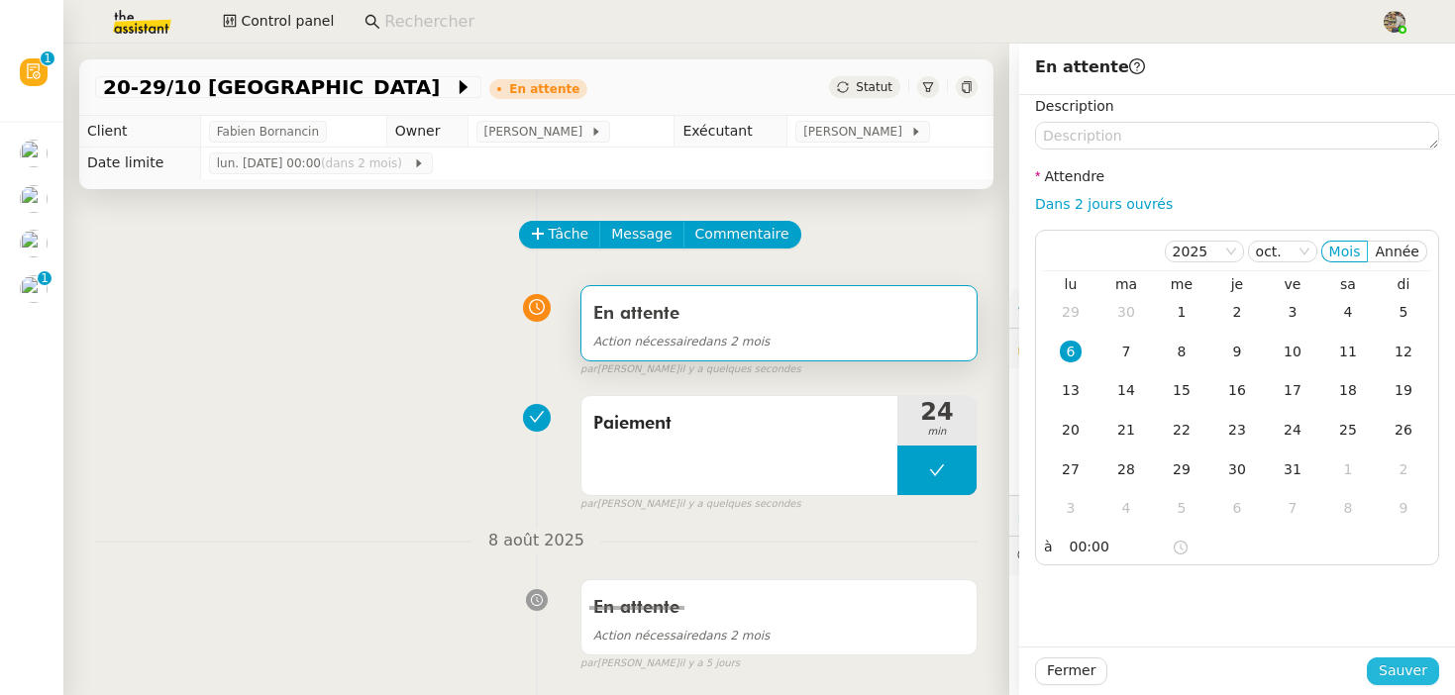
click at [1428, 683] on button "Sauver" at bounding box center [1403, 672] width 72 height 28
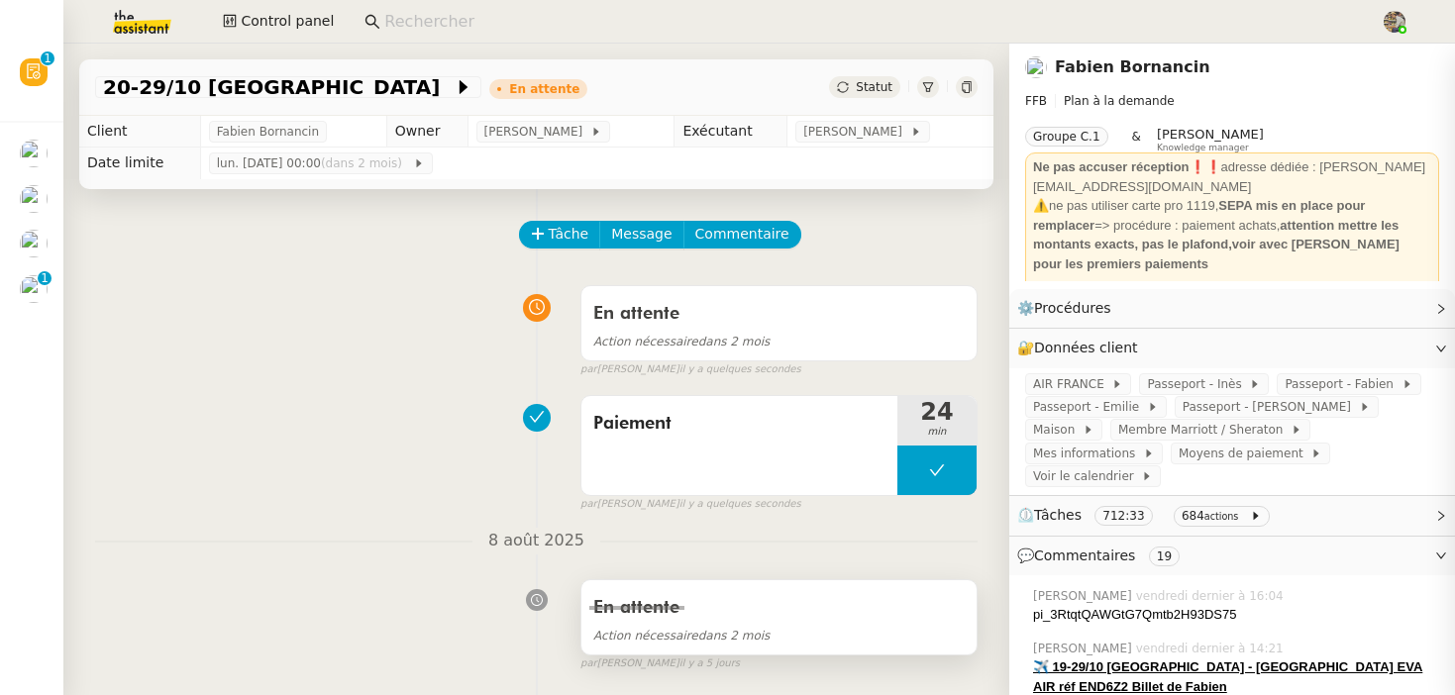
click at [835, 627] on div "Action nécessaire dans 2 mois" at bounding box center [778, 635] width 371 height 23
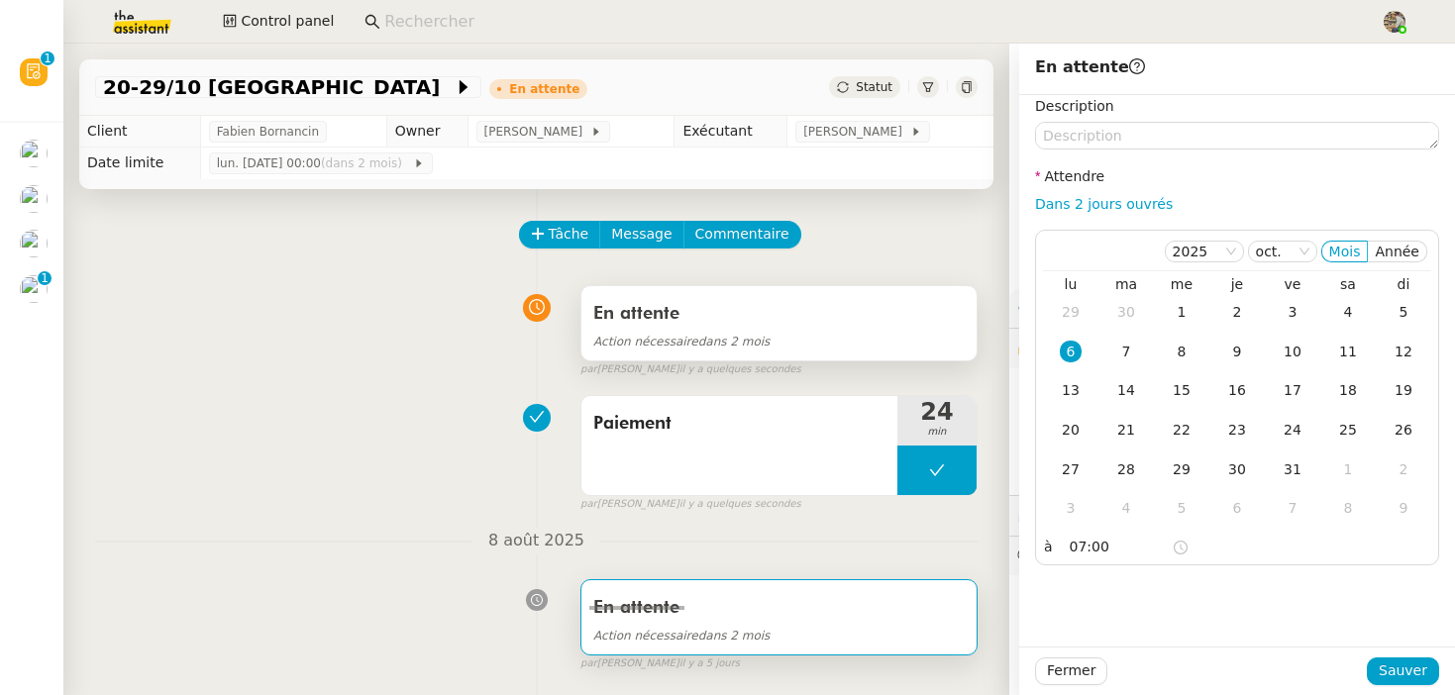
click at [818, 323] on div "En attente" at bounding box center [778, 314] width 371 height 32
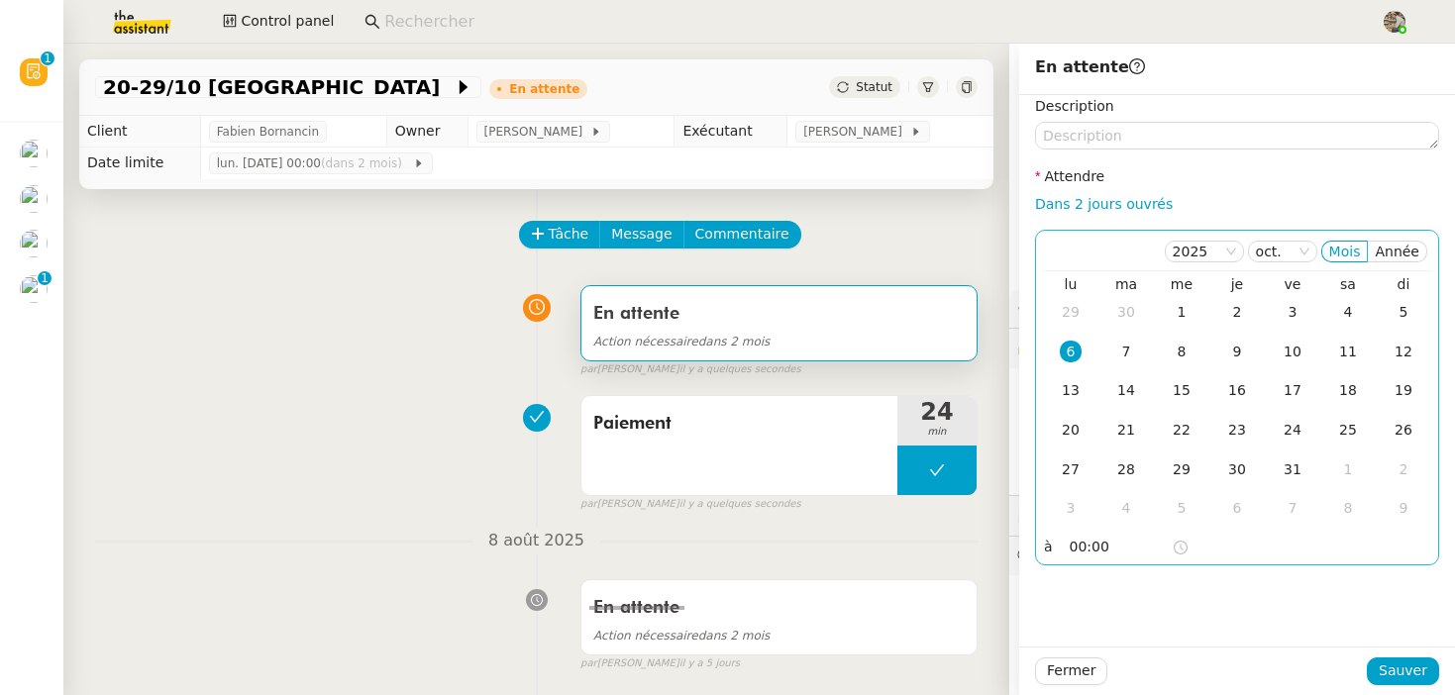
drag, startPoint x: 1080, startPoint y: 547, endPoint x: 1099, endPoint y: 548, distance: 18.8
click at [1080, 547] on input "00:00" at bounding box center [1121, 547] width 102 height 23
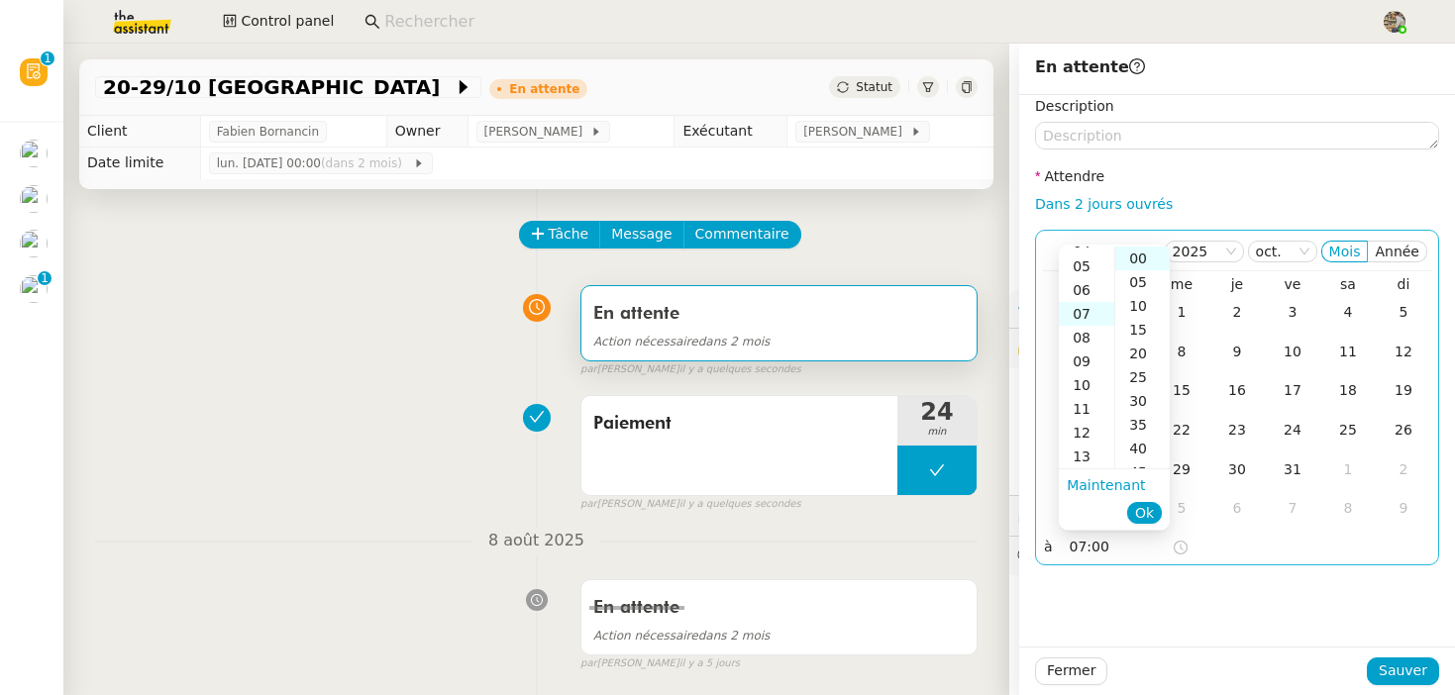
scroll to position [166, 0]
type input "07:00"
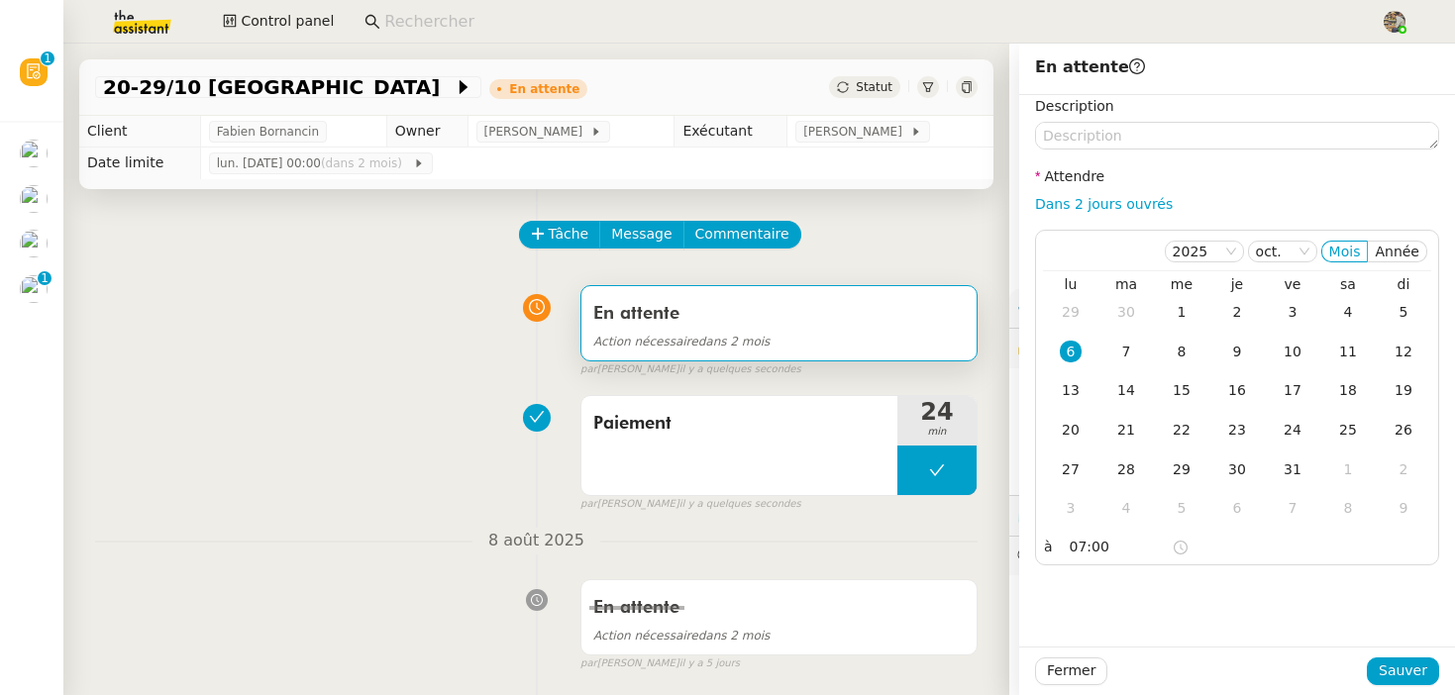
click at [1399, 648] on div "Fermer Sauver" at bounding box center [1237, 671] width 436 height 49
click at [1399, 675] on span "Sauver" at bounding box center [1403, 671] width 49 height 23
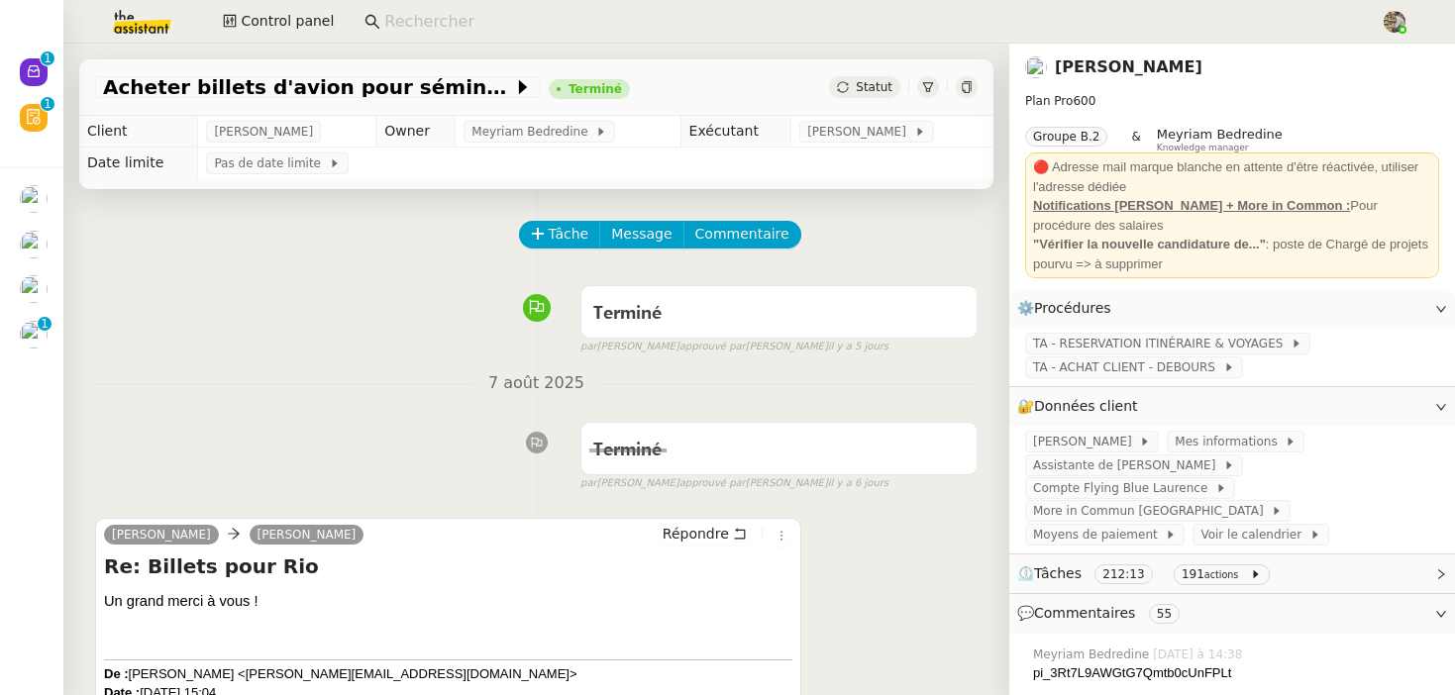
click at [551, 254] on div "Tâche Message Commentaire" at bounding box center [750, 245] width 458 height 48
click at [564, 228] on span "Tâche" at bounding box center [569, 234] width 41 height 23
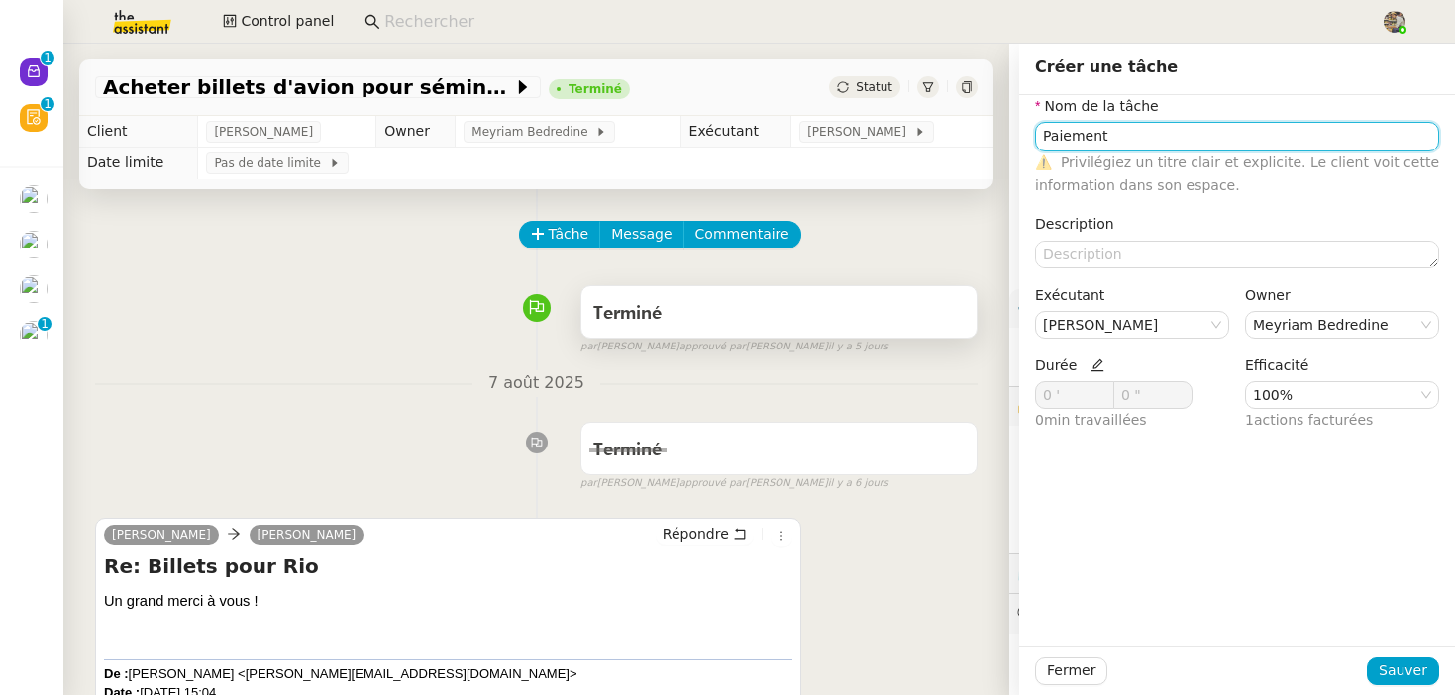
type input "Paiement"
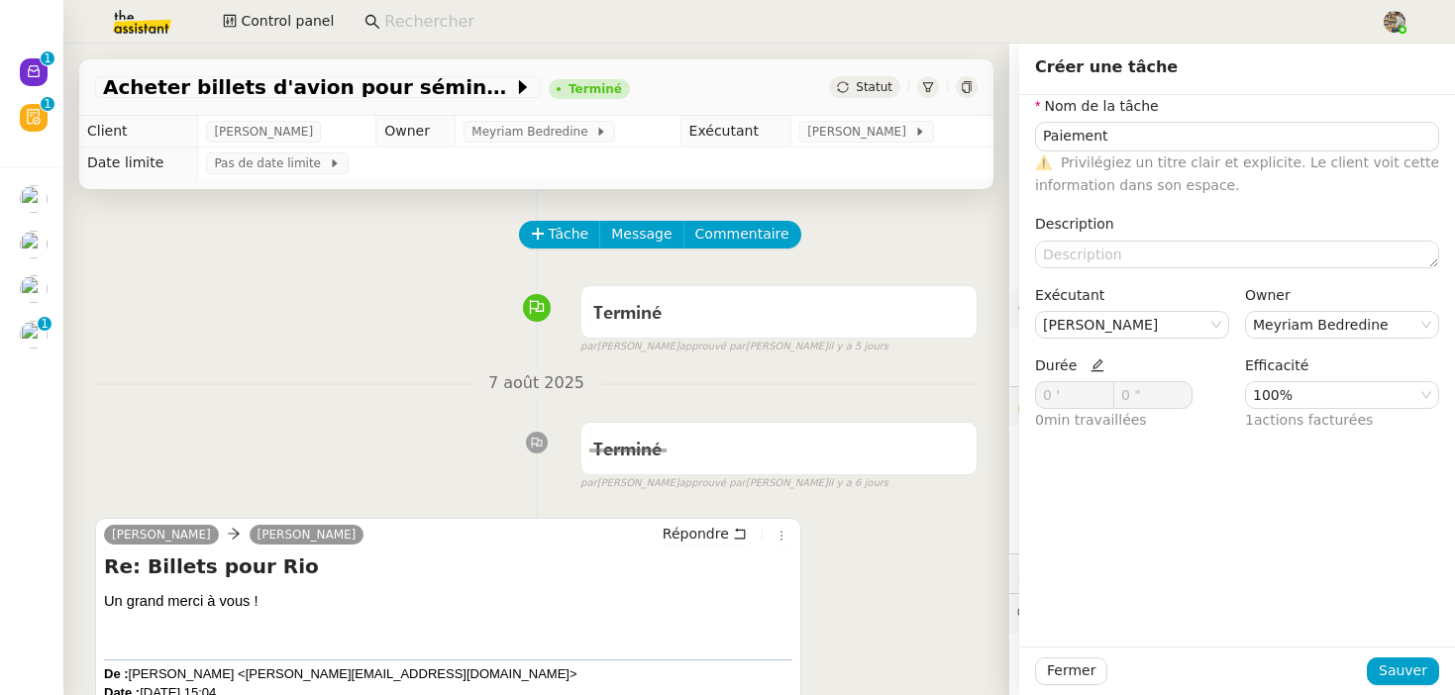
click at [1092, 366] on icon at bounding box center [1098, 366] width 14 height 14
drag, startPoint x: 1052, startPoint y: 390, endPoint x: 873, endPoint y: 377, distance: 179.8
click at [873, 377] on app-ticket "Acheter billets d'avion pour séminaire Terminé Statut Client [PERSON_NAME] Owne…" at bounding box center [759, 370] width 1392 height 652
type input "30 '"
click at [1401, 665] on span "Sauver" at bounding box center [1403, 671] width 49 height 23
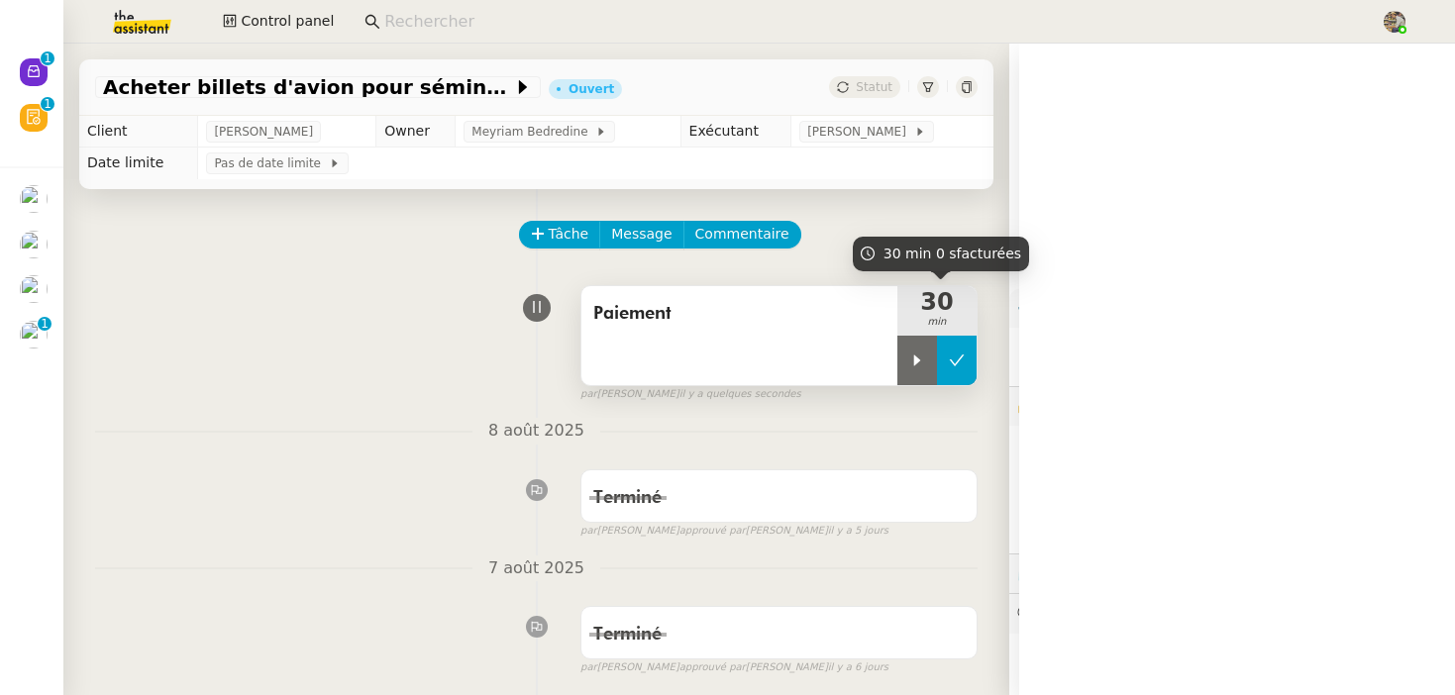
click at [942, 349] on button at bounding box center [957, 361] width 40 height 50
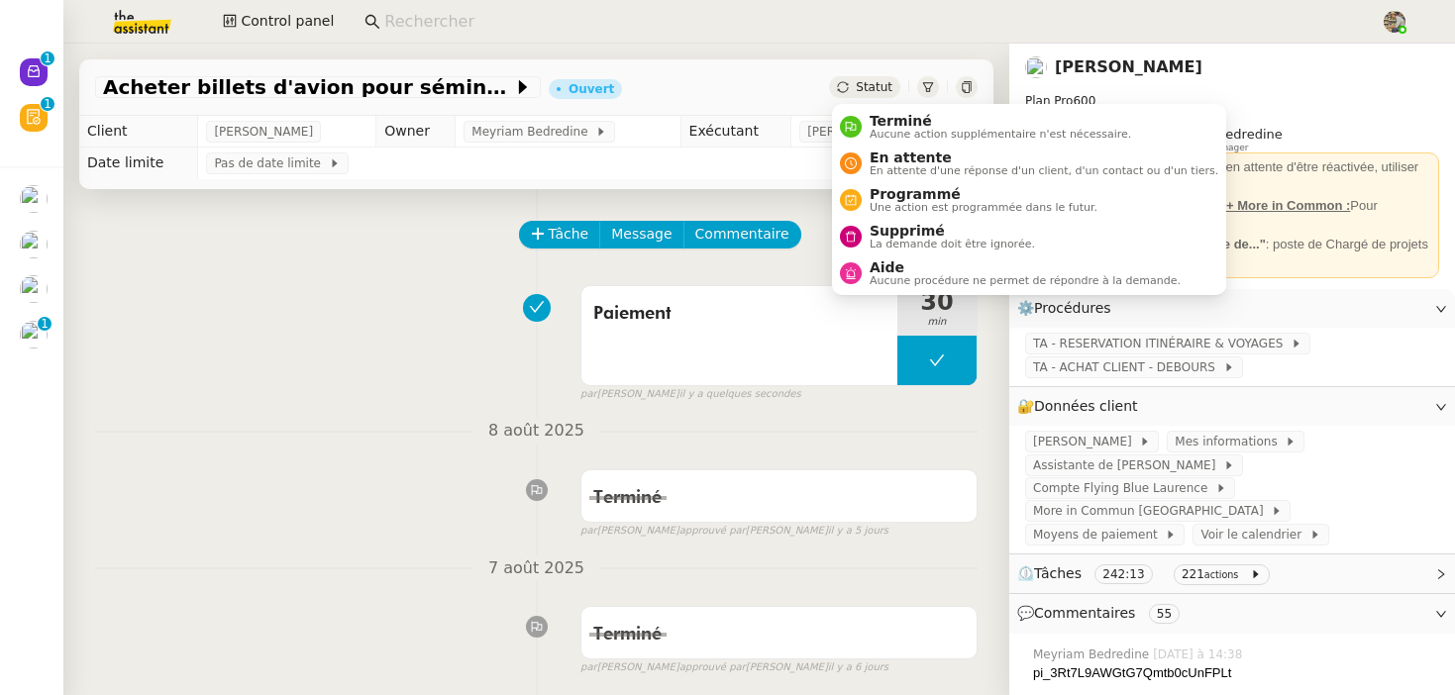
click at [878, 93] on span "Statut" at bounding box center [874, 87] width 37 height 14
click at [889, 122] on span "Terminé" at bounding box center [1001, 121] width 262 height 16
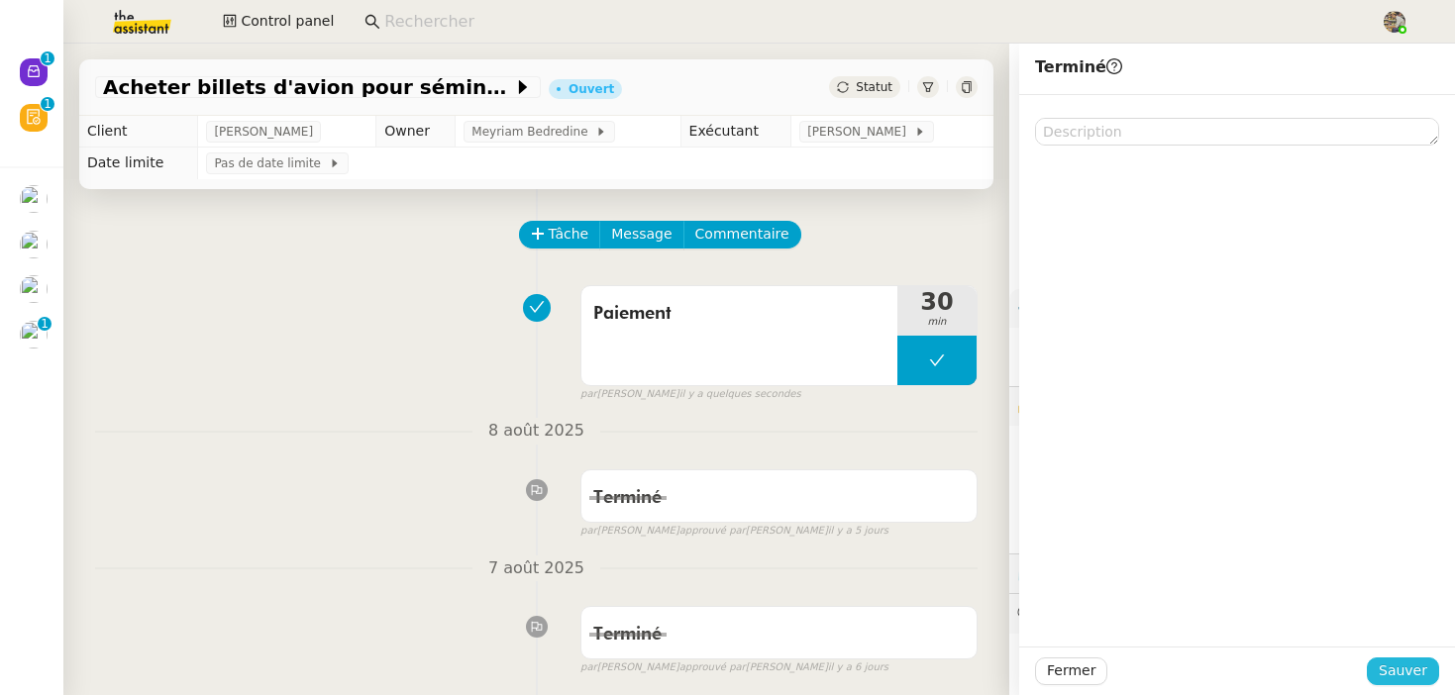
click at [1378, 666] on button "Sauver" at bounding box center [1403, 672] width 72 height 28
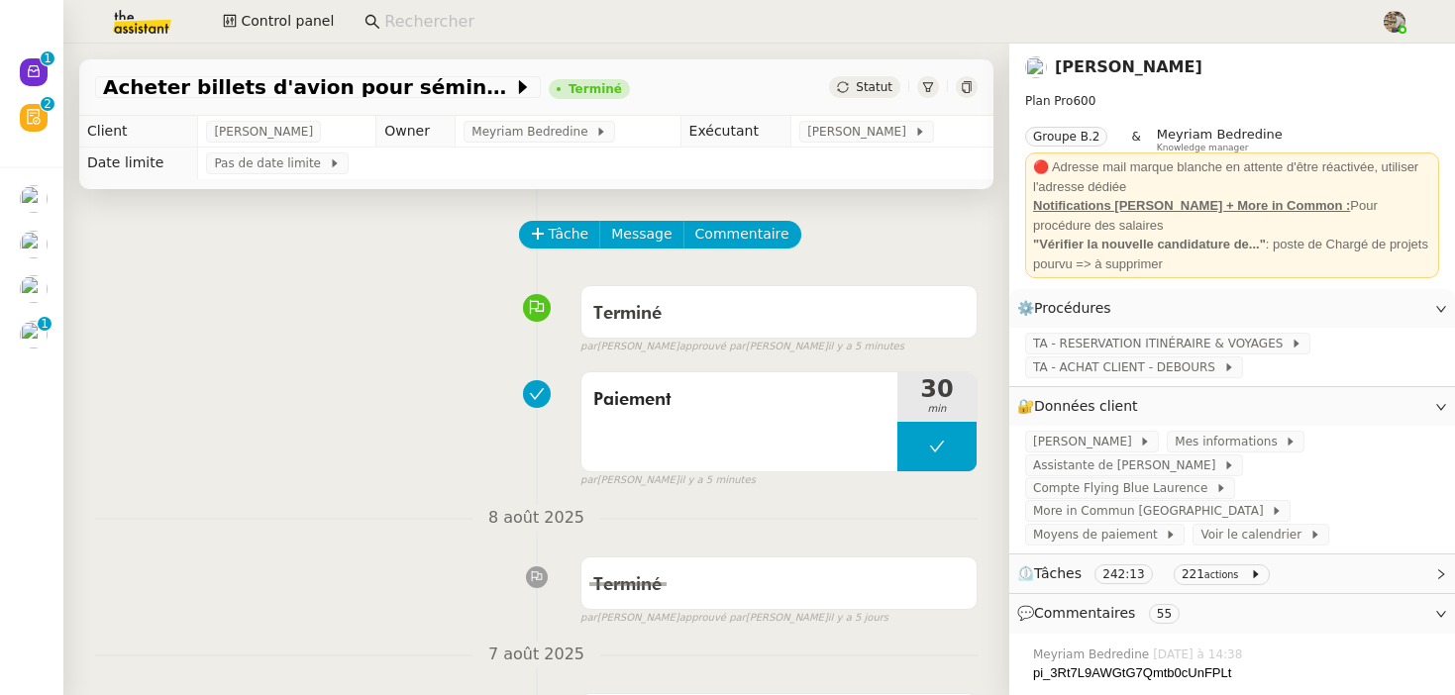
click at [421, 370] on div "Paiement 30 min false par [PERSON_NAME] il y a 5 minutes" at bounding box center [536, 426] width 883 height 127
click at [539, 232] on icon at bounding box center [538, 234] width 14 height 14
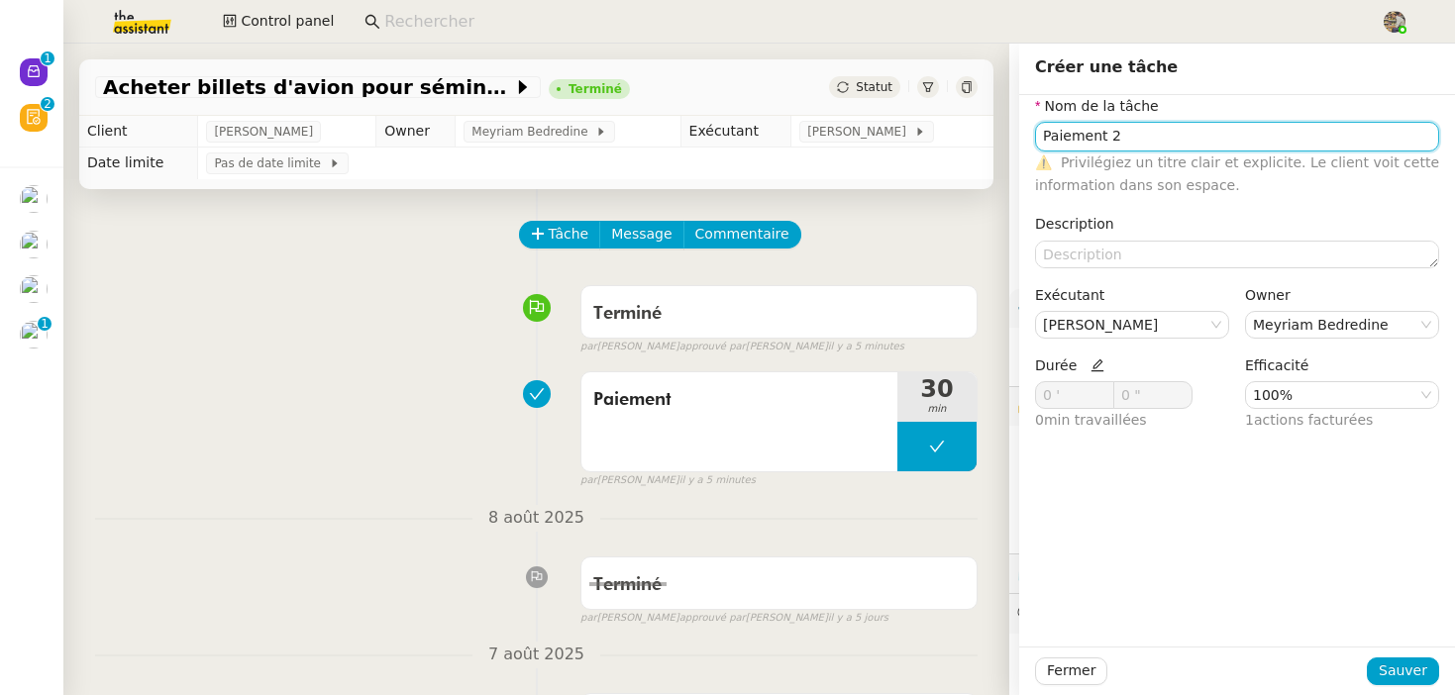
type input "Paiement 2"
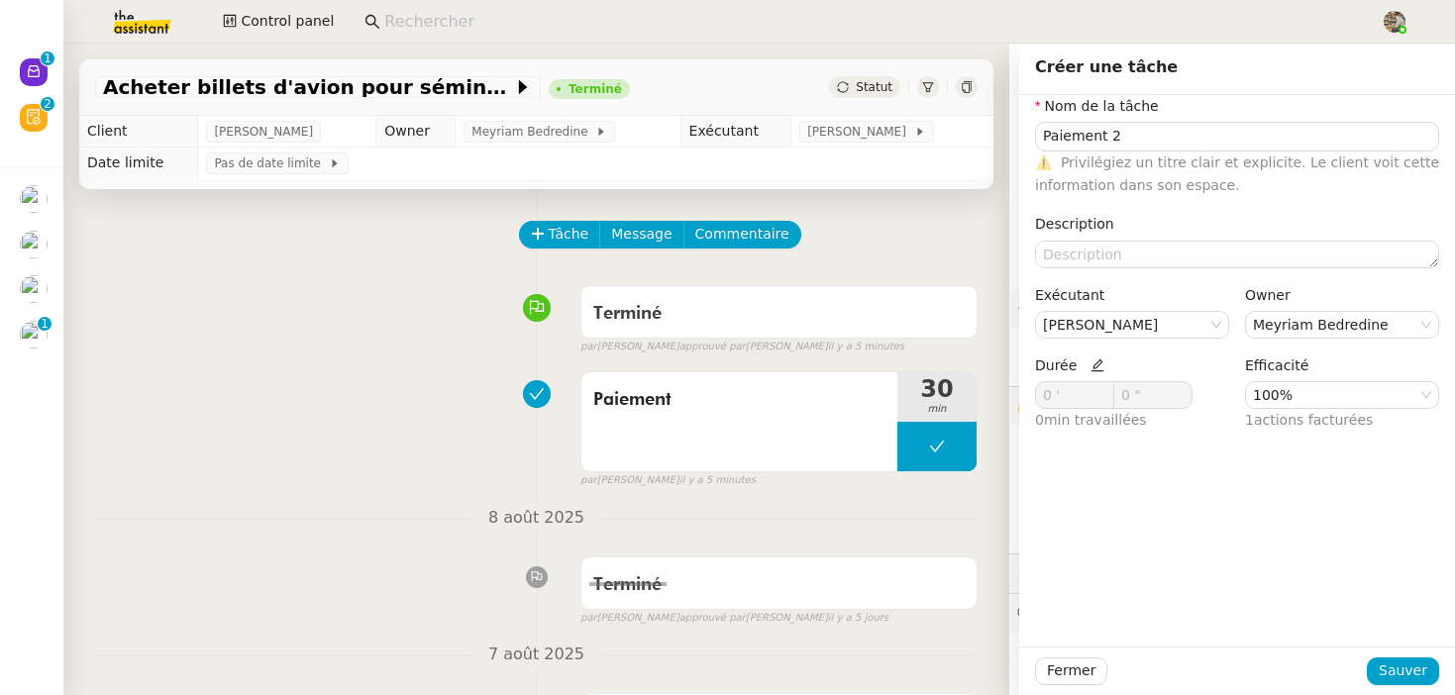
click at [1095, 366] on icon at bounding box center [1098, 366] width 14 height 14
drag, startPoint x: 1048, startPoint y: 395, endPoint x: 952, endPoint y: 390, distance: 96.2
click at [972, 395] on app-ticket "Acheter billets d'avion pour séminaire Terminé Statut Client [PERSON_NAME] Owne…" at bounding box center [759, 370] width 1392 height 652
type input "36 '"
click at [1410, 681] on span "Sauver" at bounding box center [1403, 671] width 49 height 23
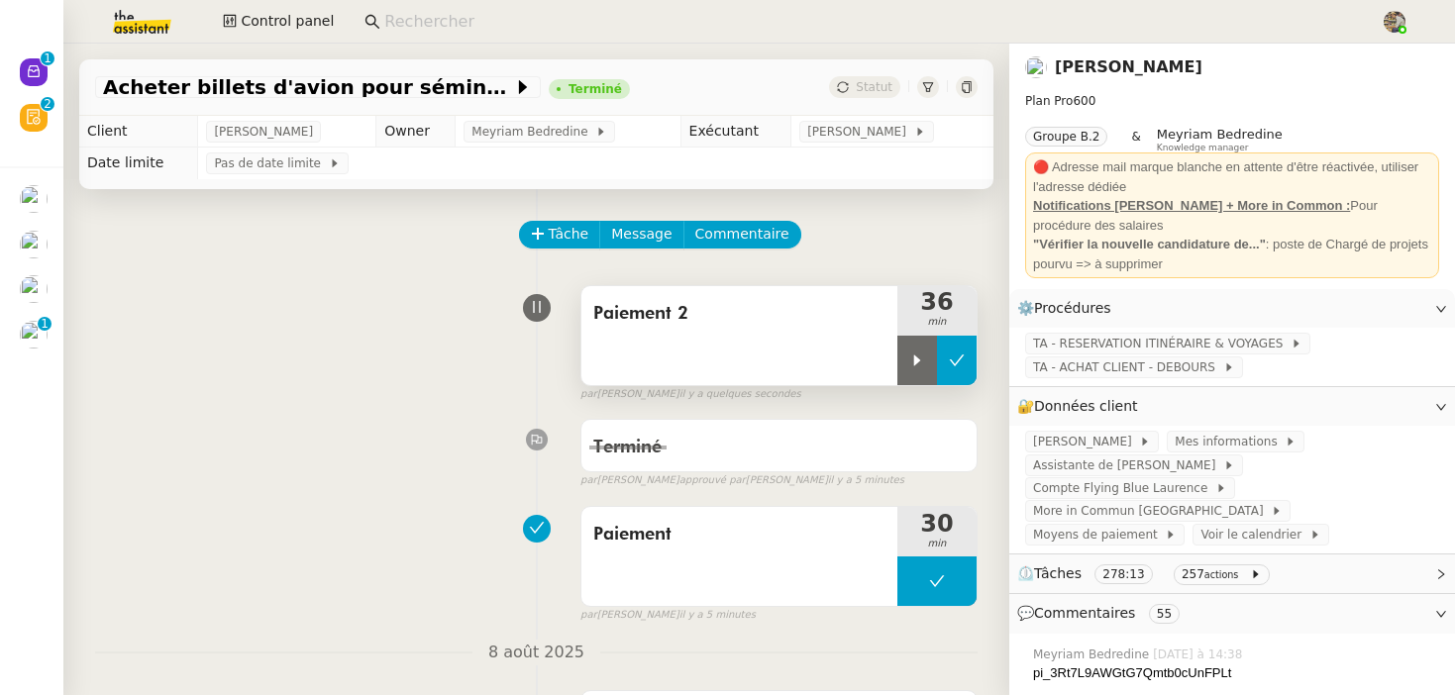
click at [954, 357] on icon at bounding box center [957, 361] width 16 height 16
click at [854, 92] on div "Statut" at bounding box center [864, 87] width 71 height 22
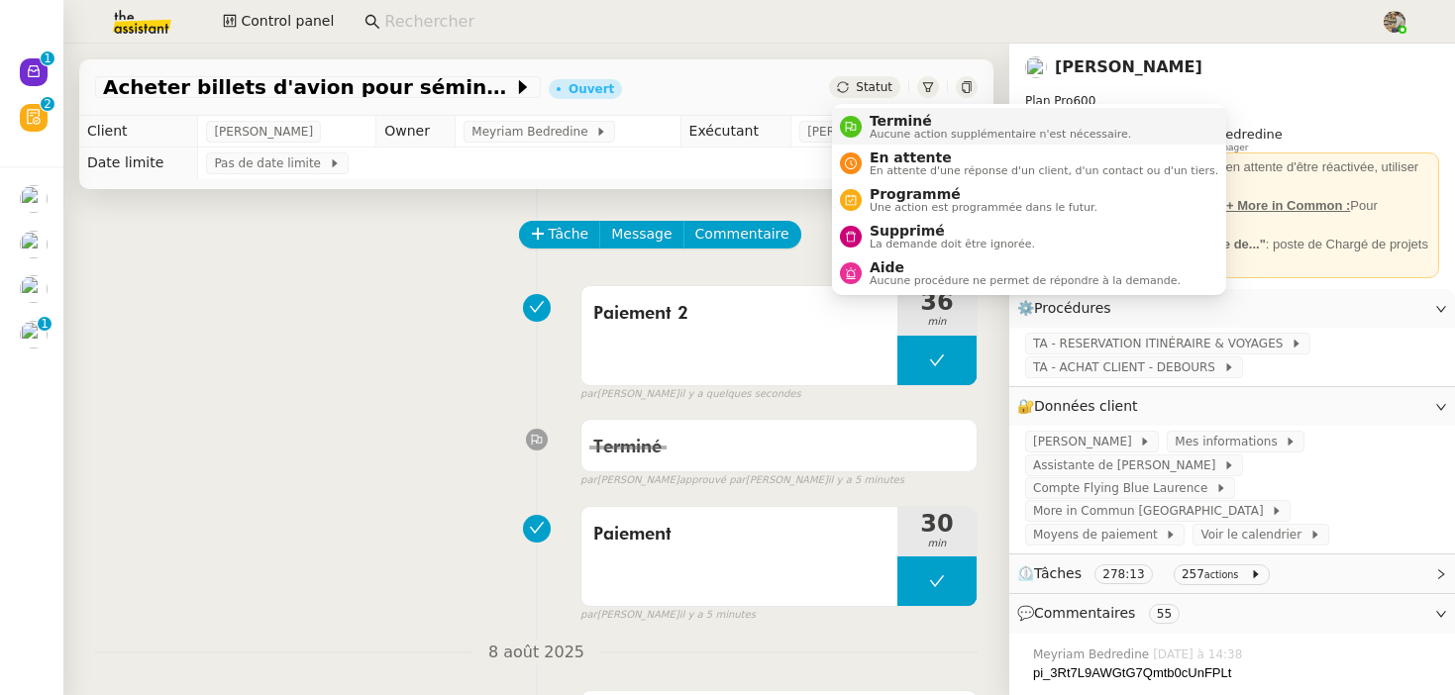
click at [874, 130] on span "Aucune action supplémentaire n'est nécessaire." at bounding box center [1001, 134] width 262 height 11
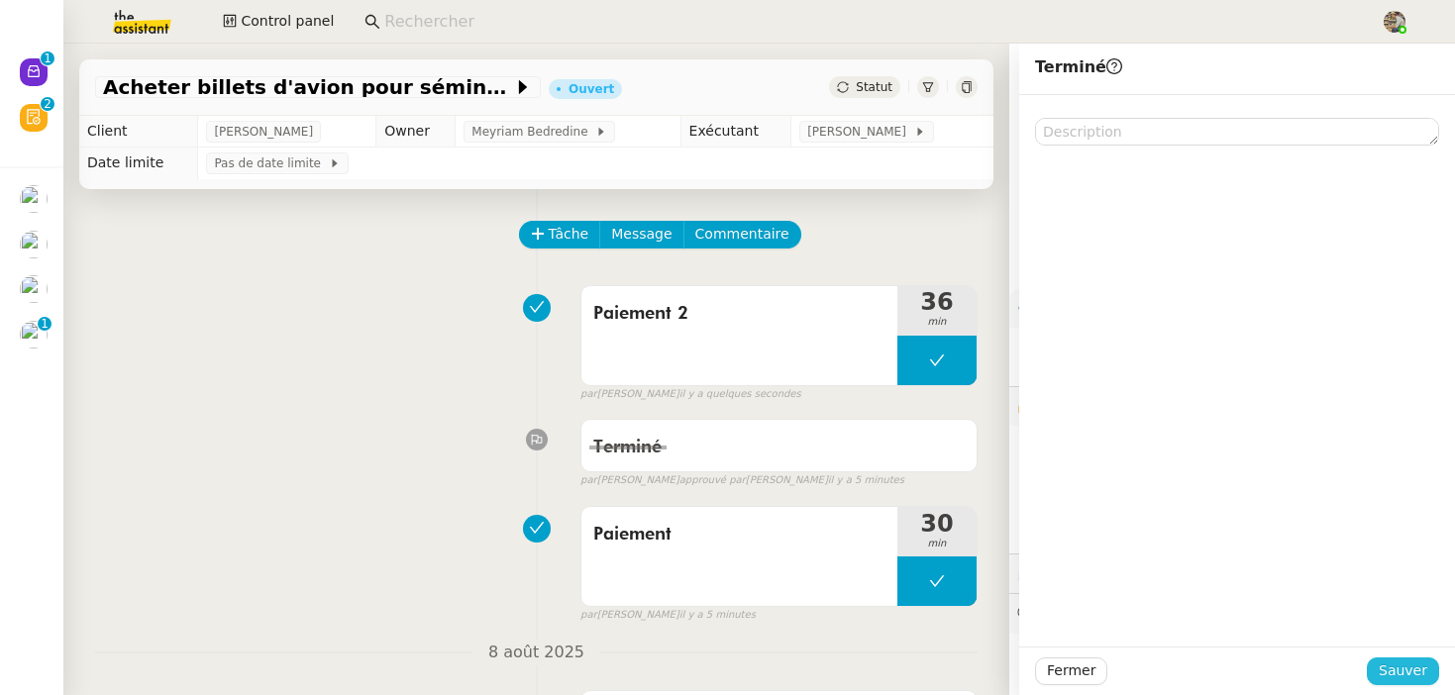
click at [1399, 666] on span "Sauver" at bounding box center [1403, 671] width 49 height 23
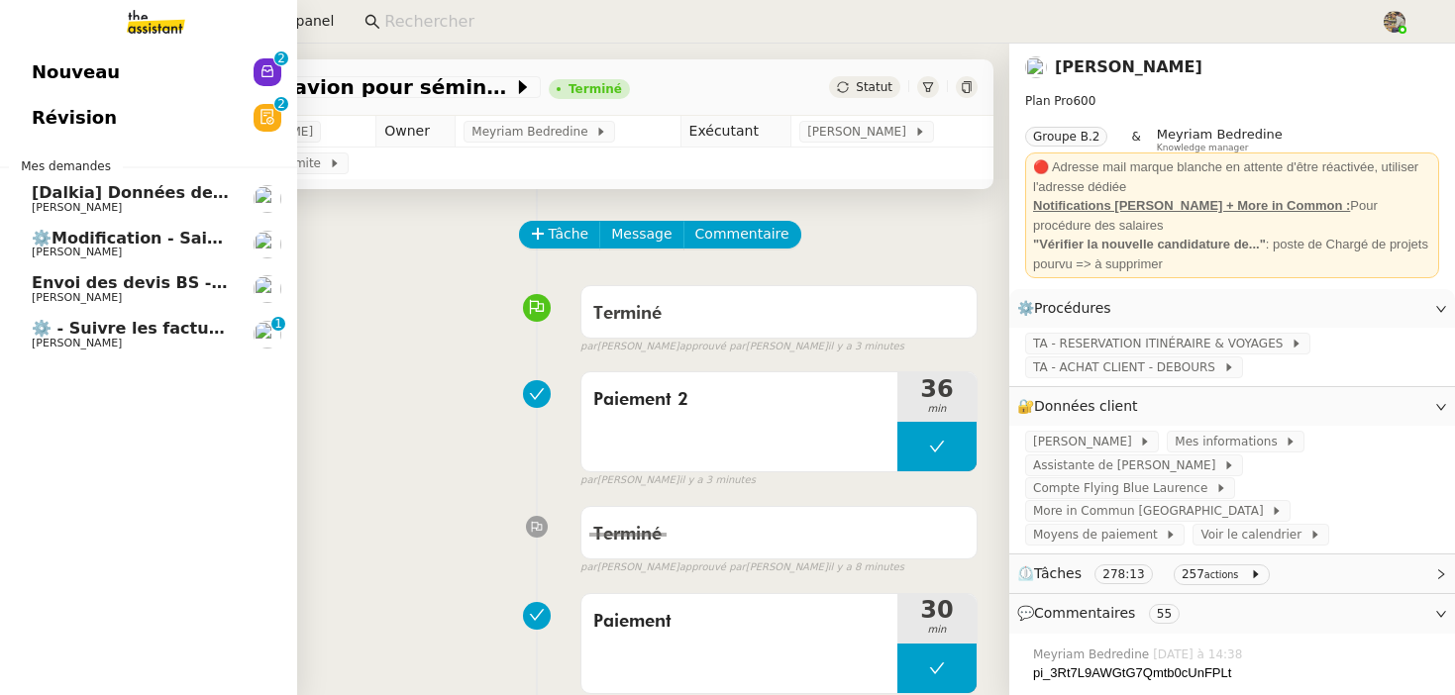
click at [113, 195] on span "[Dalkia] Données de facturation SDC RESIDENCE LE TRIMARAN pour la facture 0001 …" at bounding box center [631, 192] width 1198 height 19
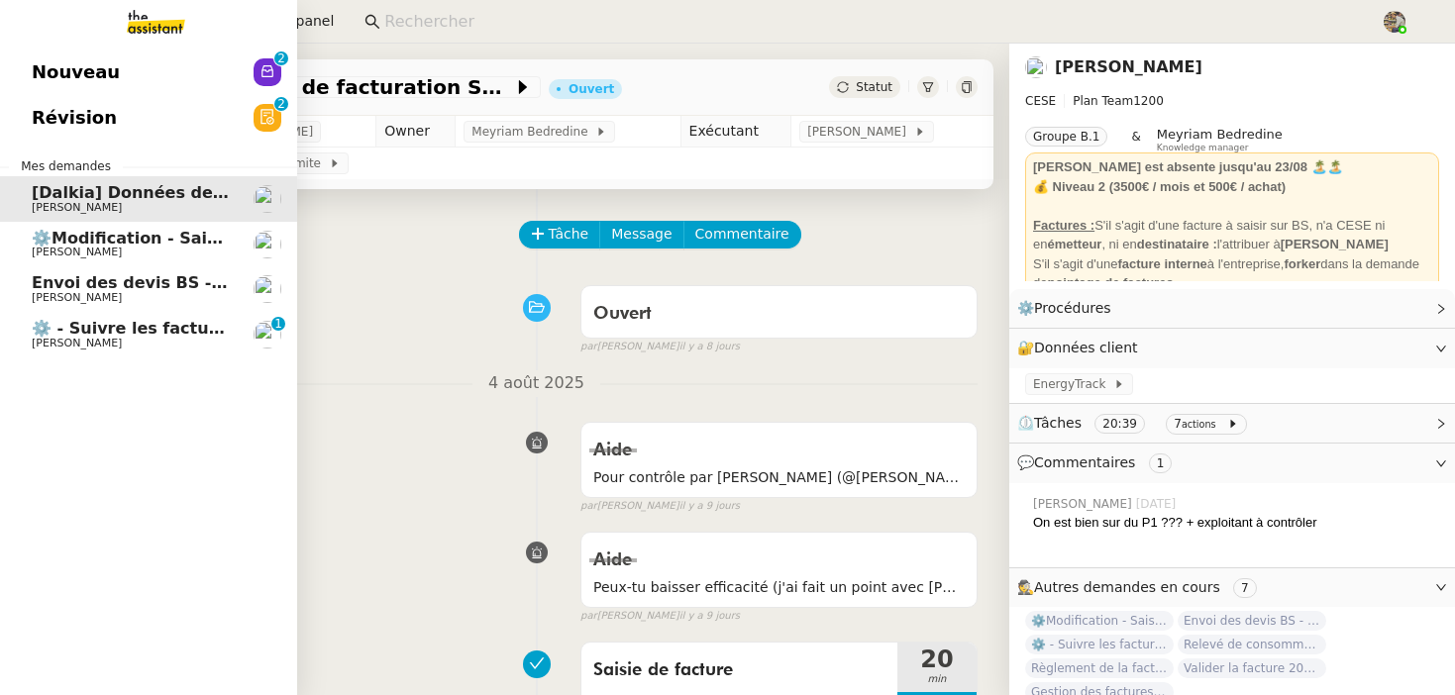
click at [51, 340] on span "[PERSON_NAME]" at bounding box center [77, 343] width 90 height 13
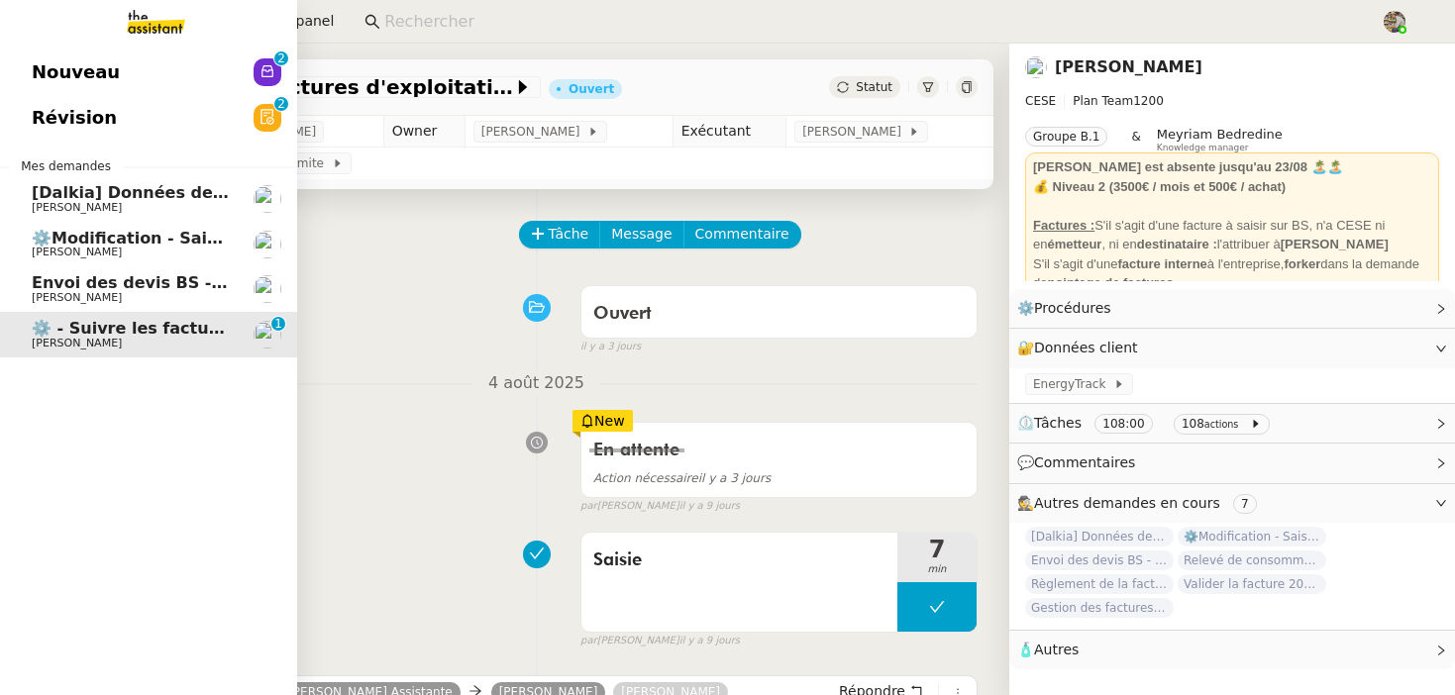
click at [87, 283] on span "Envoi des devis BS - 2025" at bounding box center [147, 282] width 230 height 19
